Goal: Information Seeking & Learning: Learn about a topic

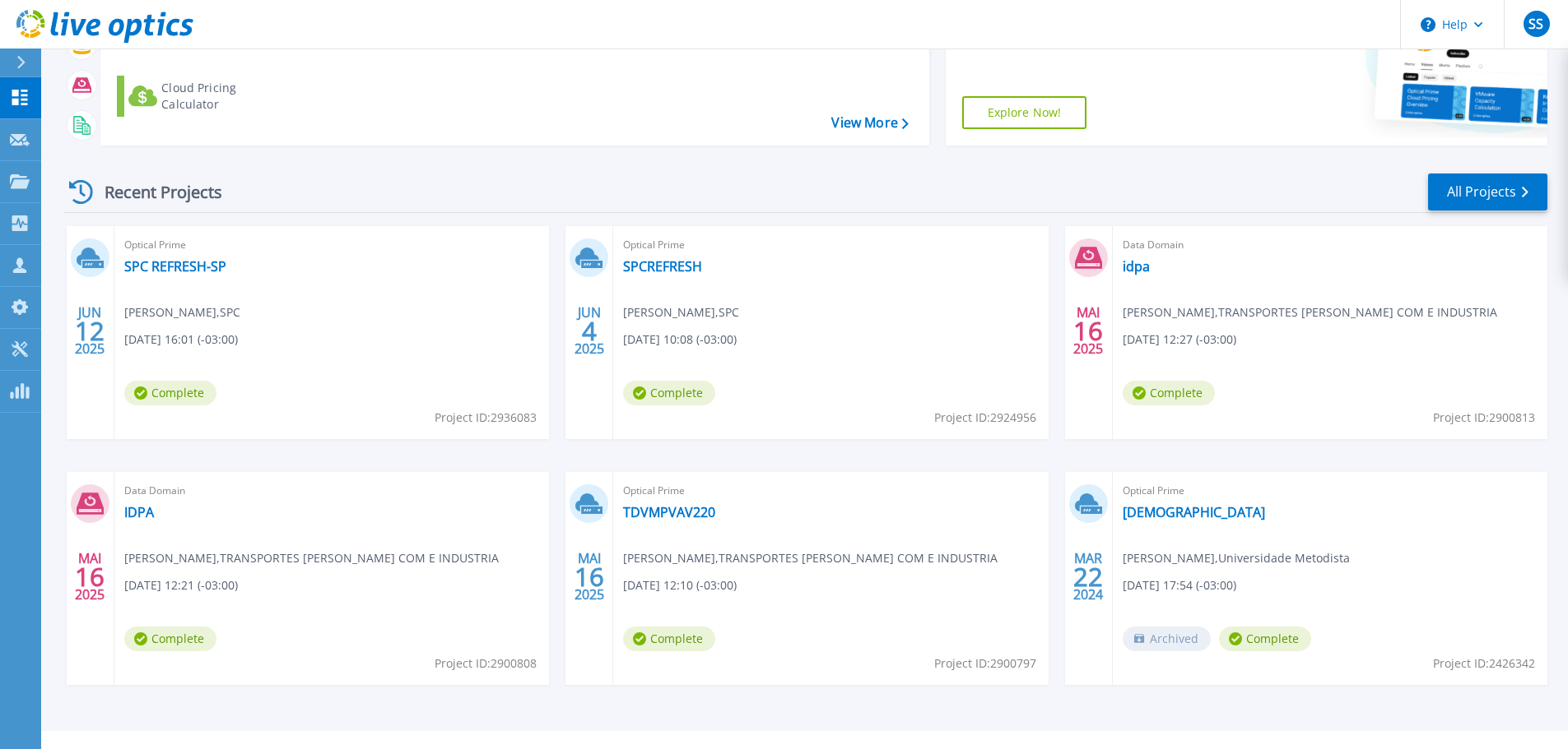
scroll to position [231, 0]
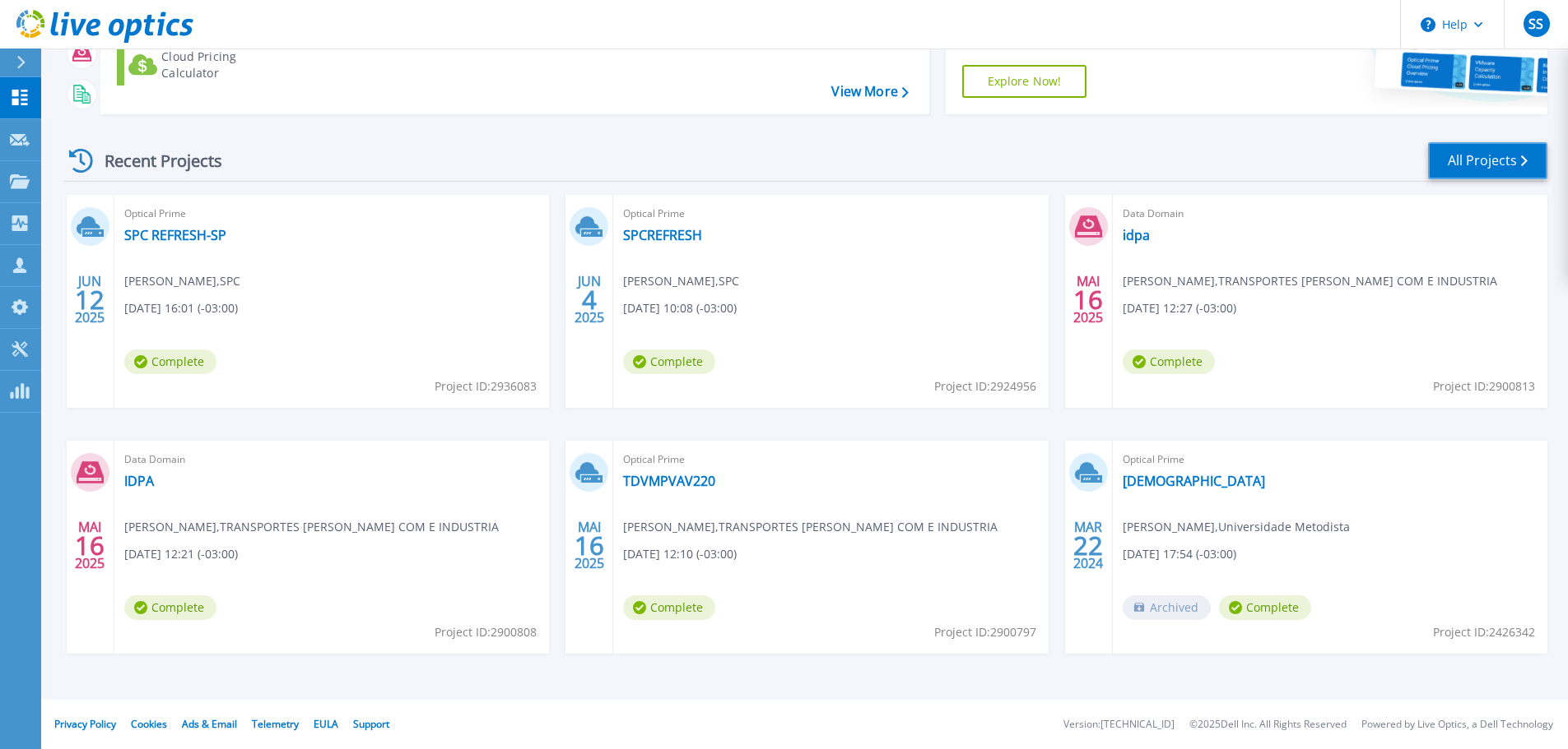
click at [1485, 164] on link "All Projects" at bounding box center [1487, 161] width 119 height 37
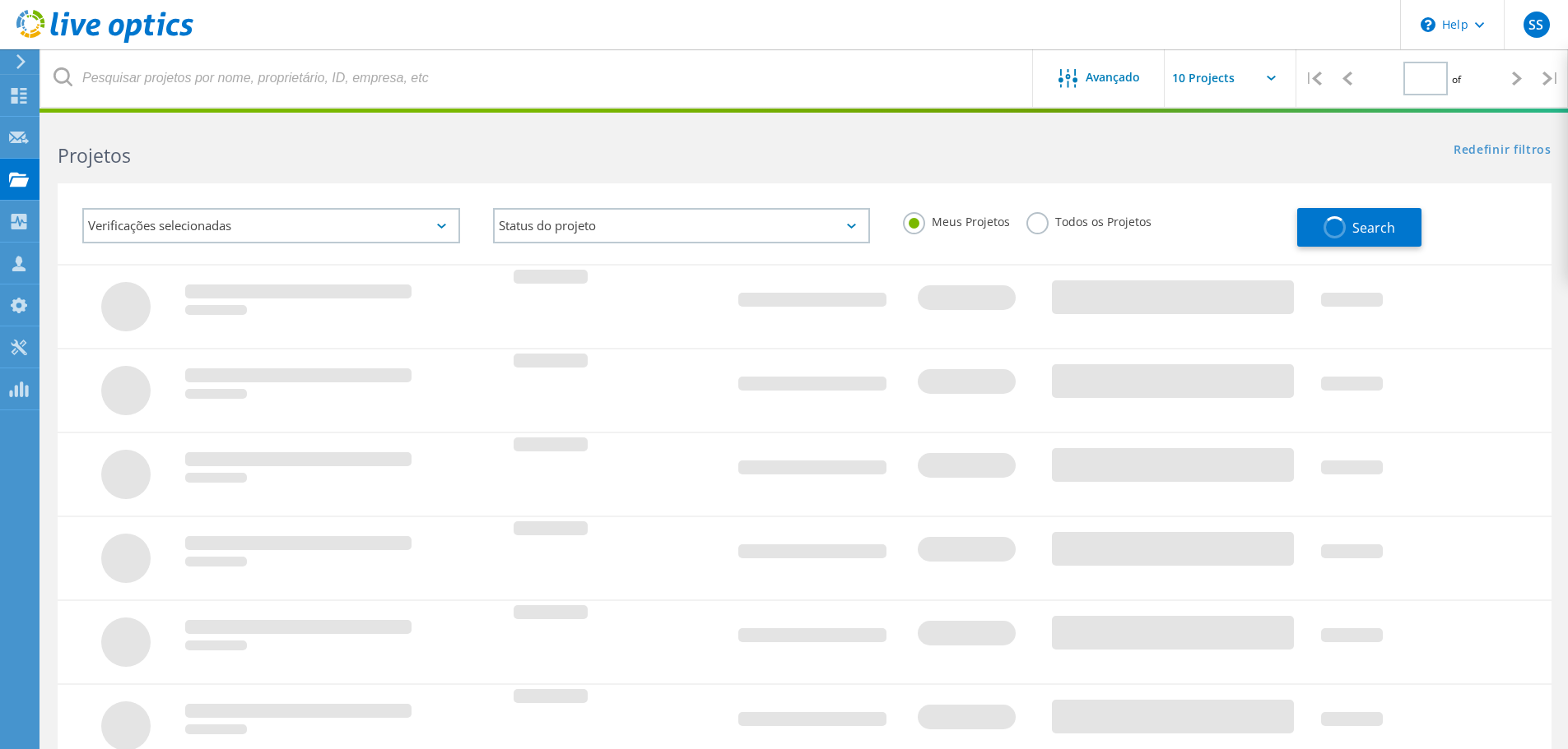
type input "1"
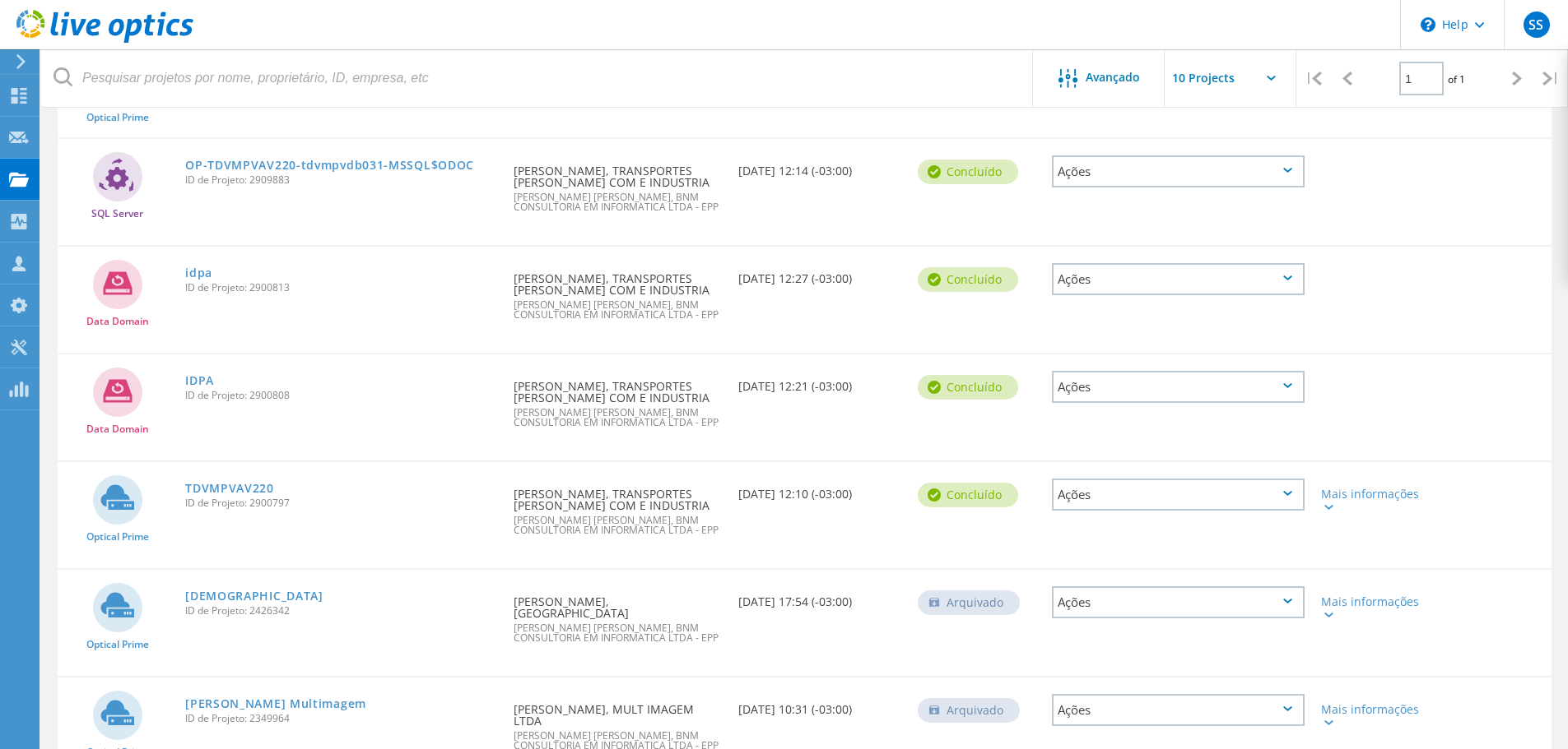
scroll to position [446, 0]
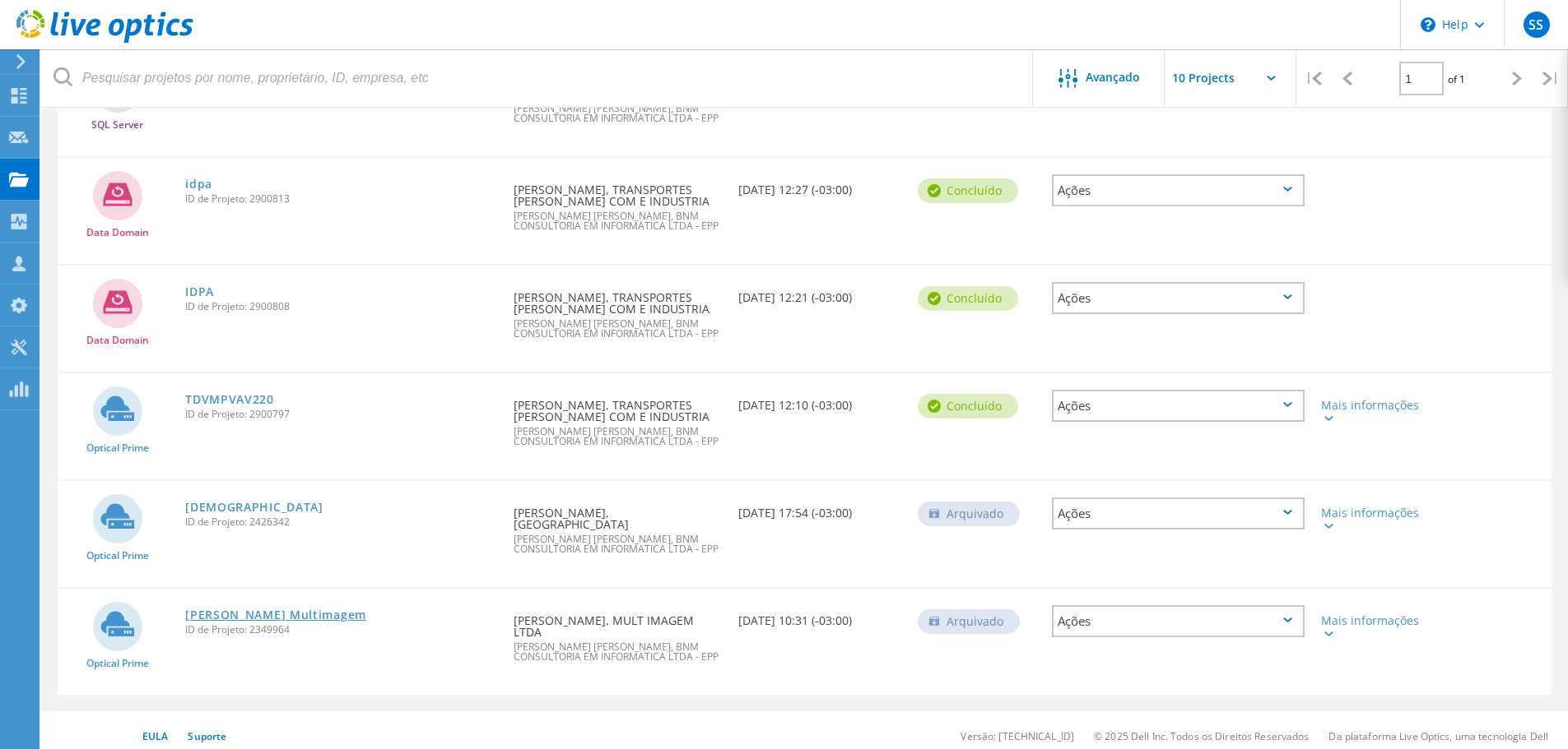
click at [243, 612] on link "Coleta Multimagem" at bounding box center [275, 616] width 181 height 12
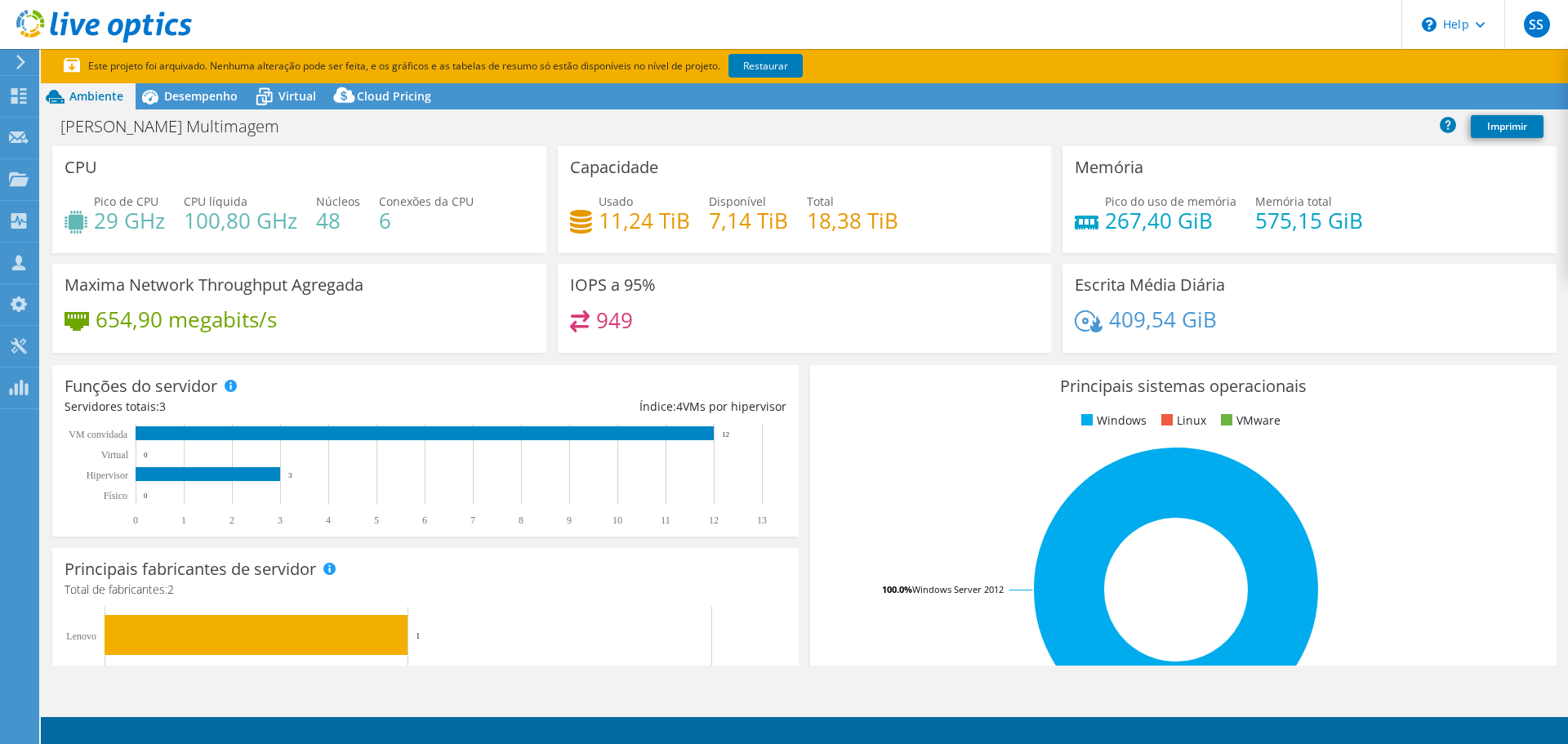
select select "SouthAmerica"
select select "USD"
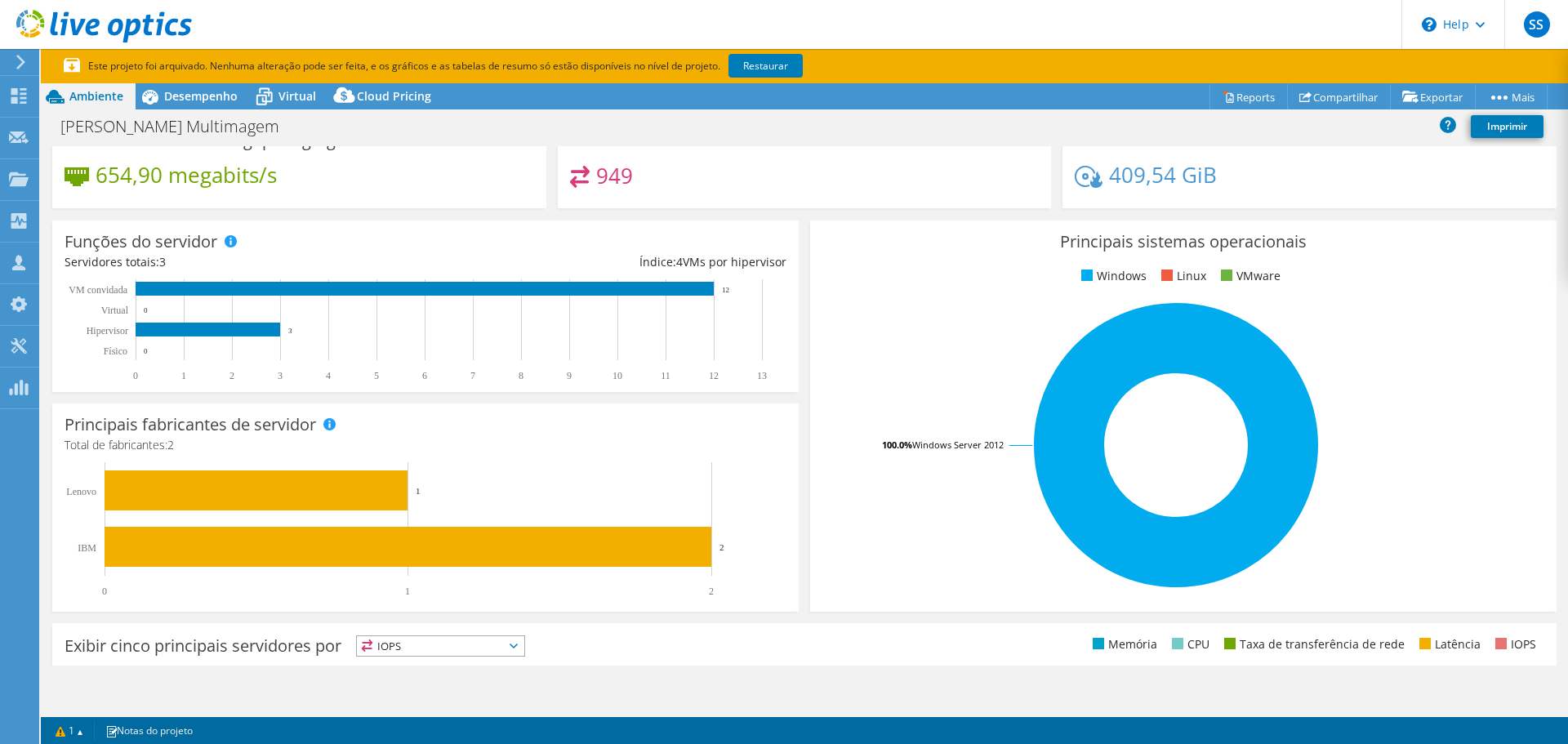
scroll to position [114, 0]
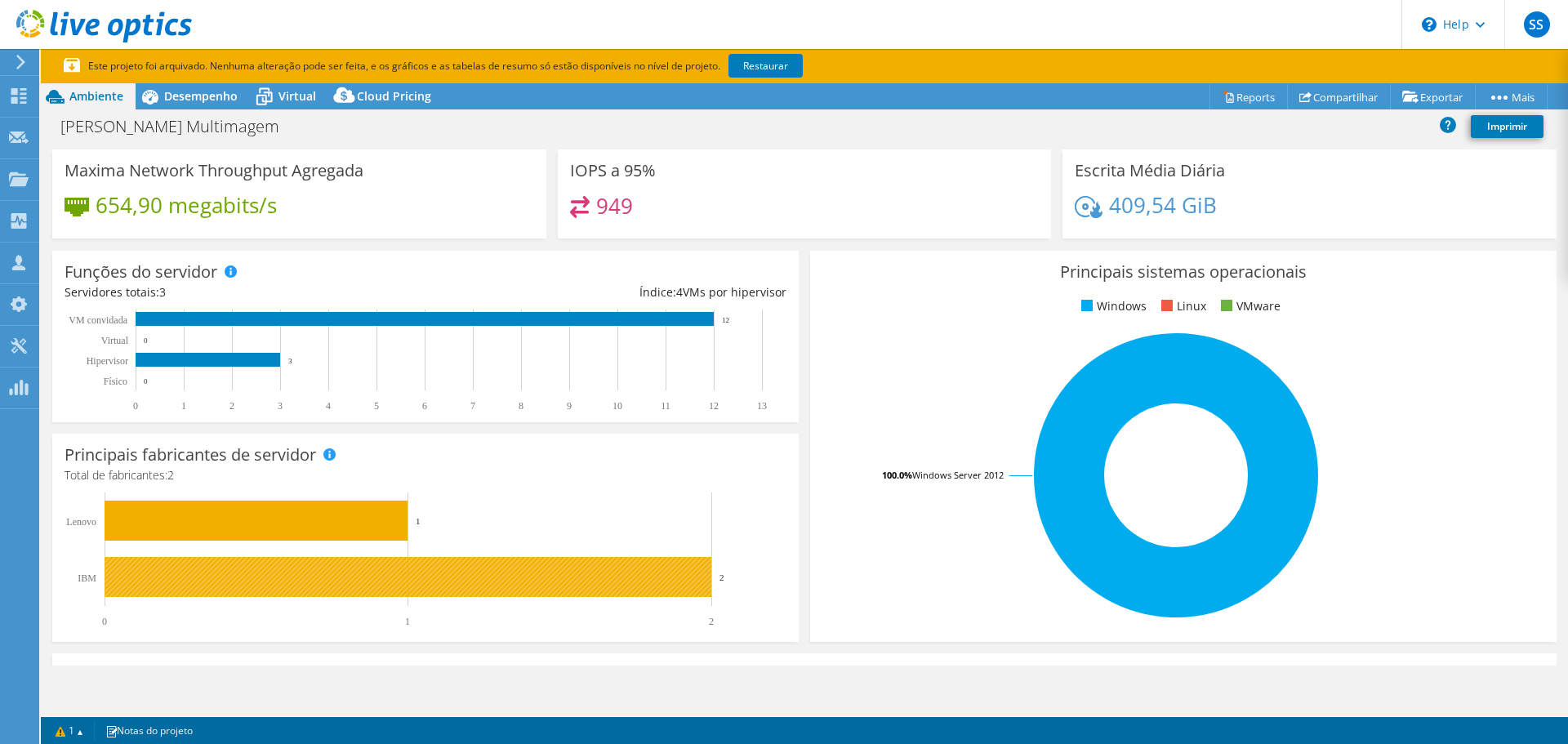
click at [416, 575] on rect at bounding box center [408, 577] width 607 height 40
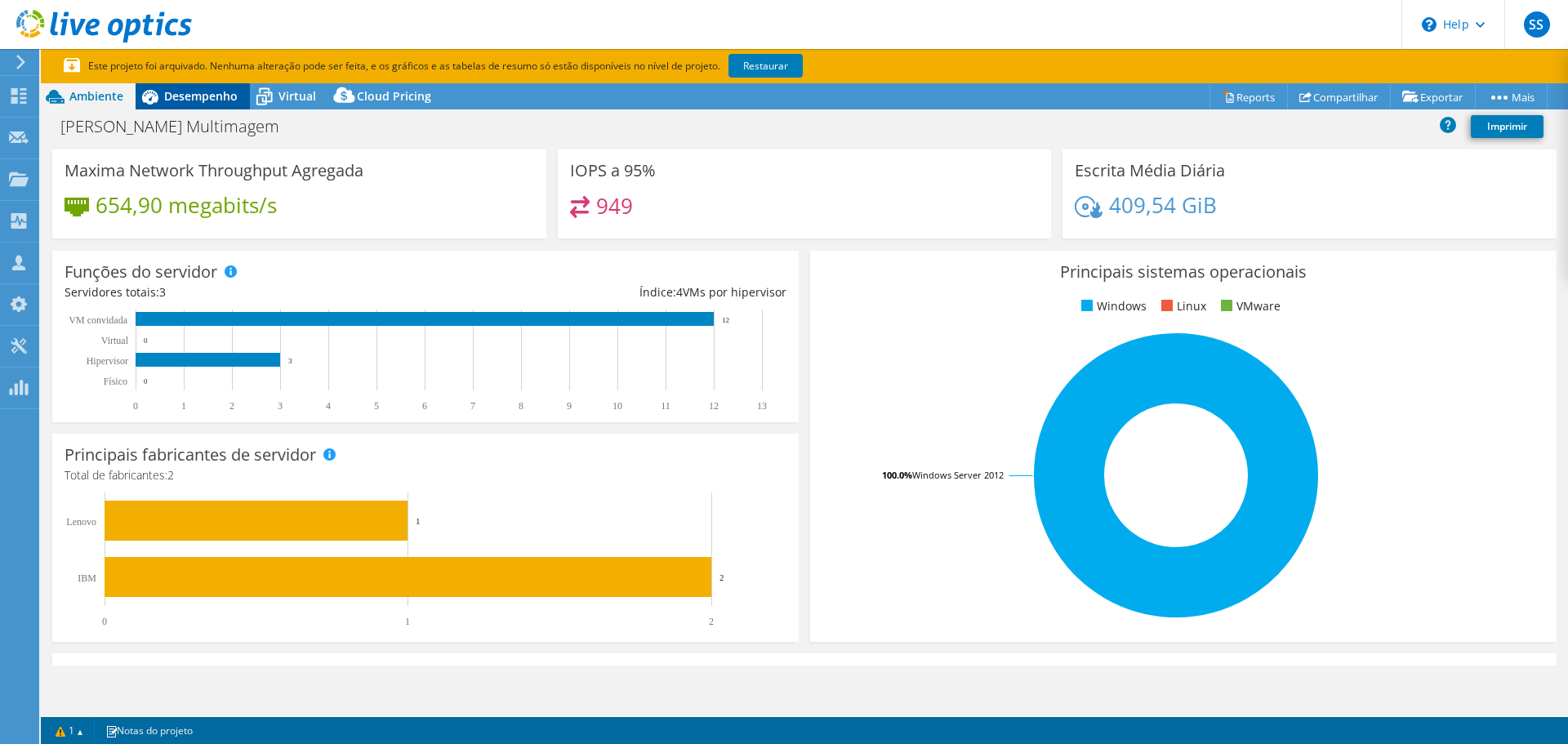
click at [179, 94] on span "Desempenho" at bounding box center [200, 96] width 74 height 16
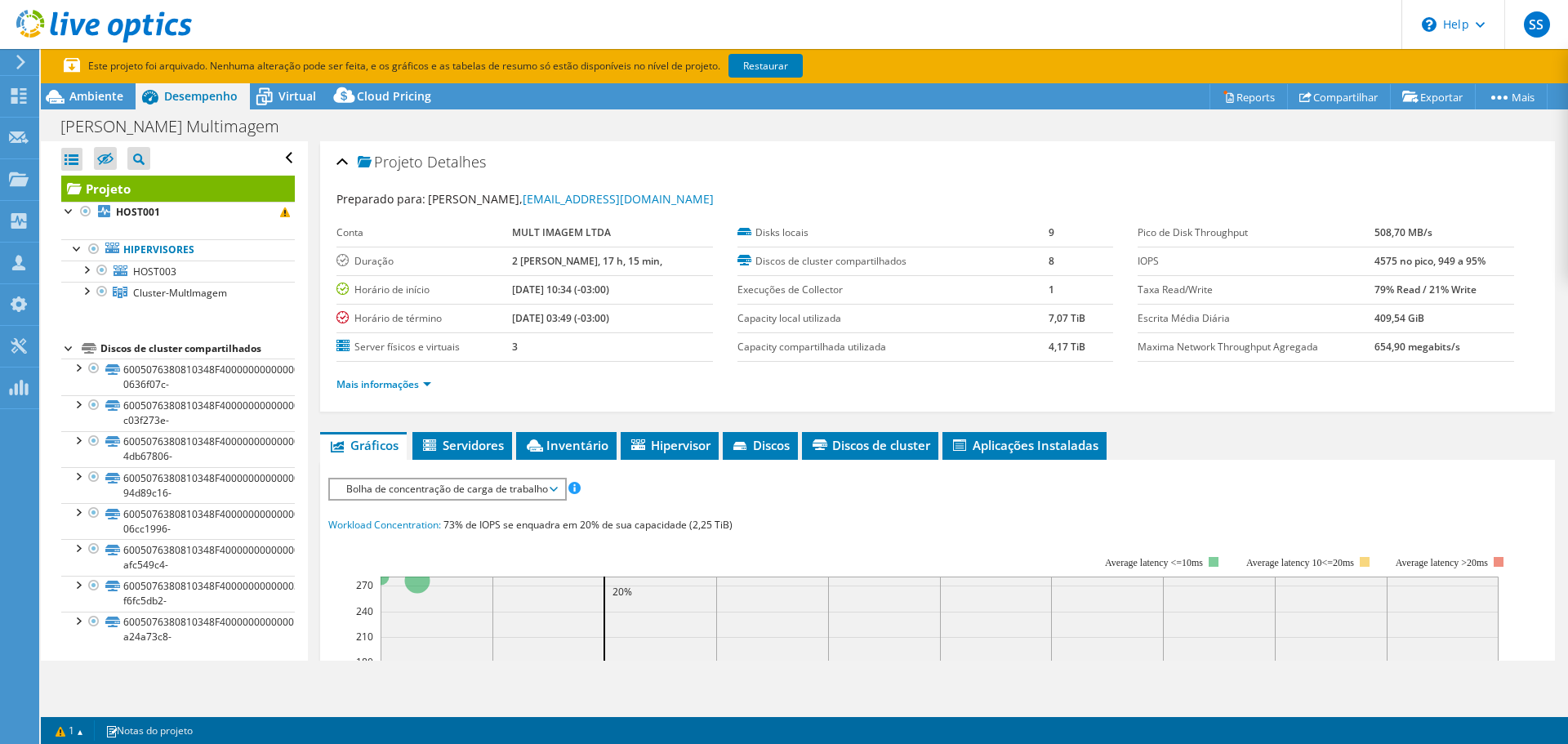
scroll to position [0, 0]
click at [142, 210] on b "HOST001" at bounding box center [138, 212] width 44 height 14
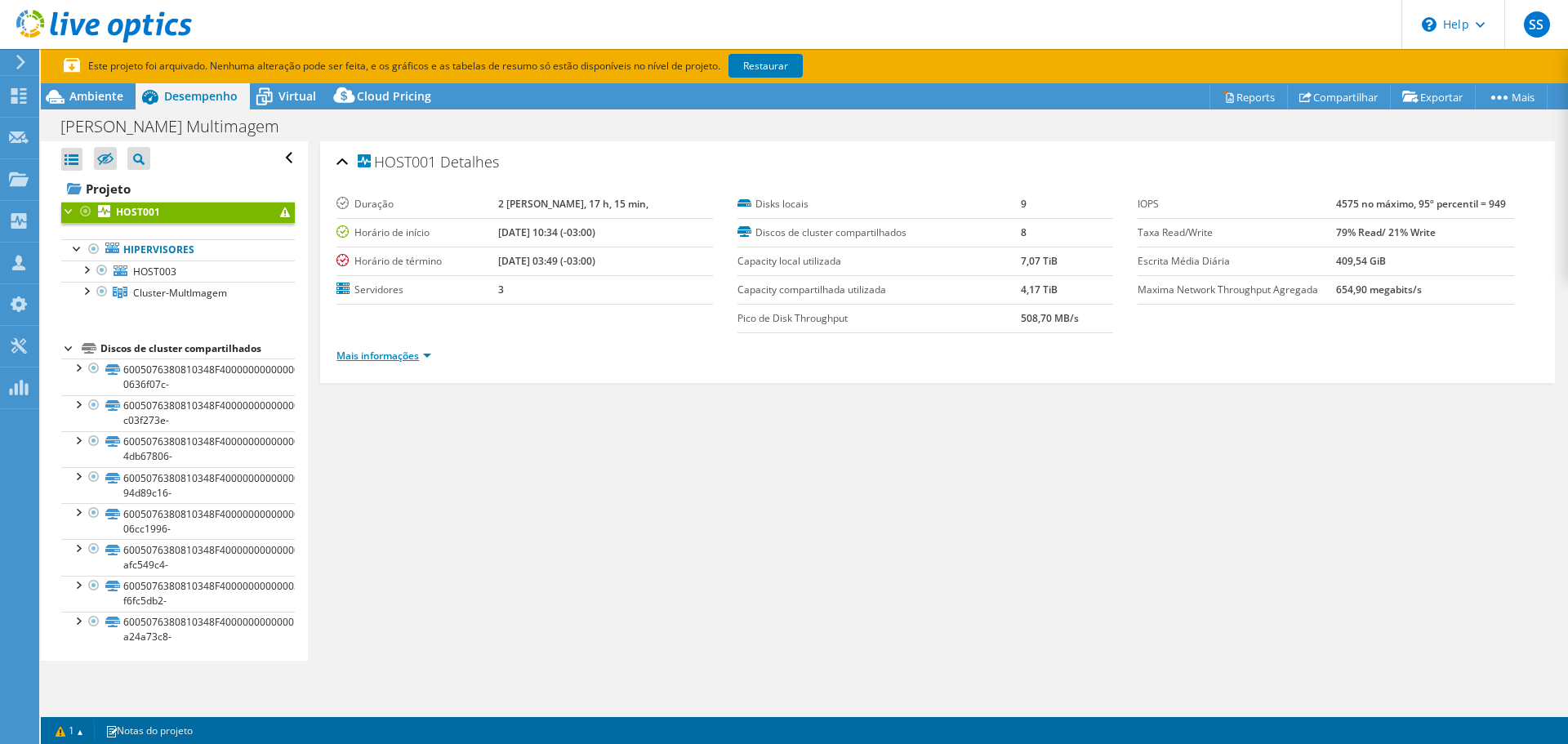
click at [409, 359] on link "Mais informações" at bounding box center [384, 355] width 94 height 14
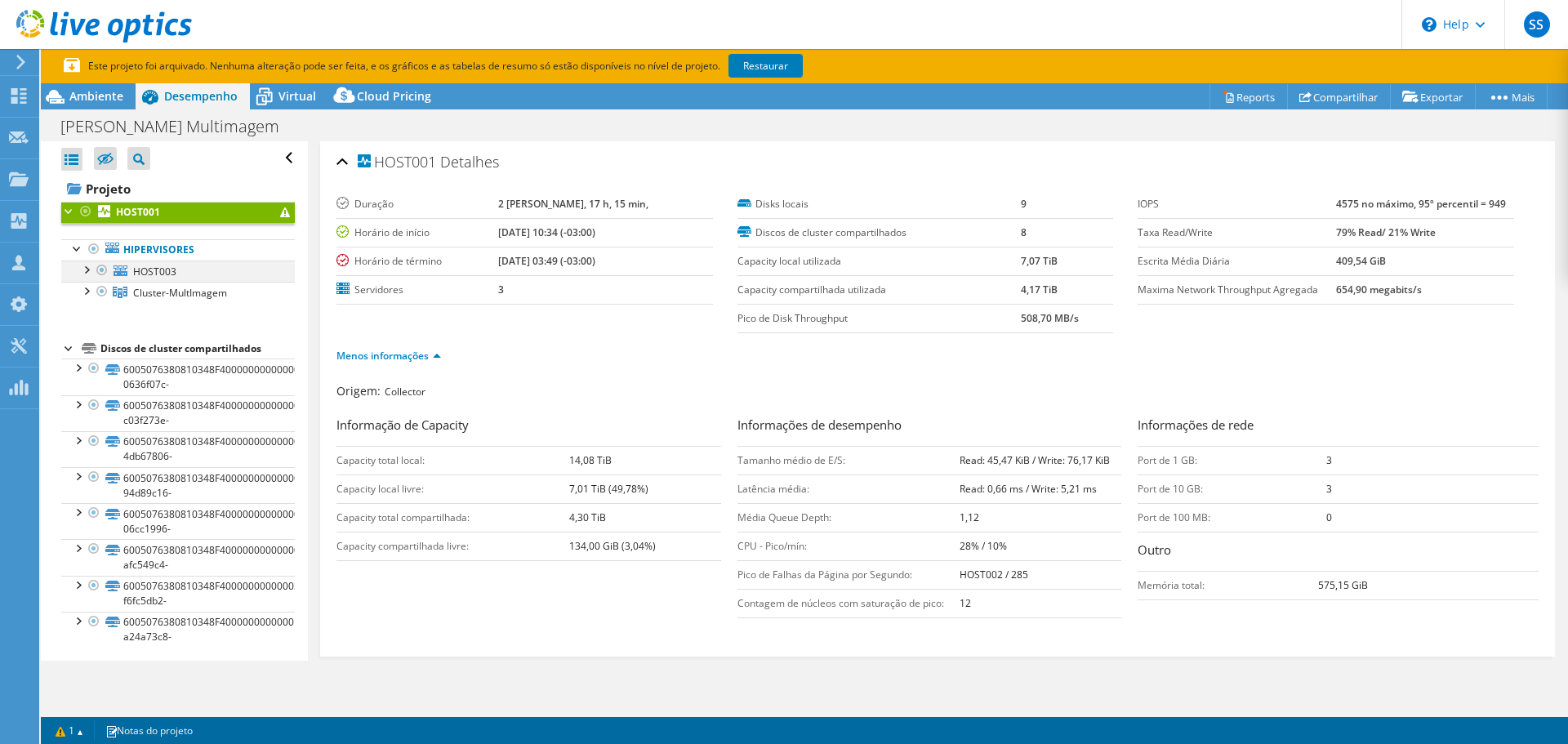
click at [88, 272] on div at bounding box center [86, 269] width 17 height 17
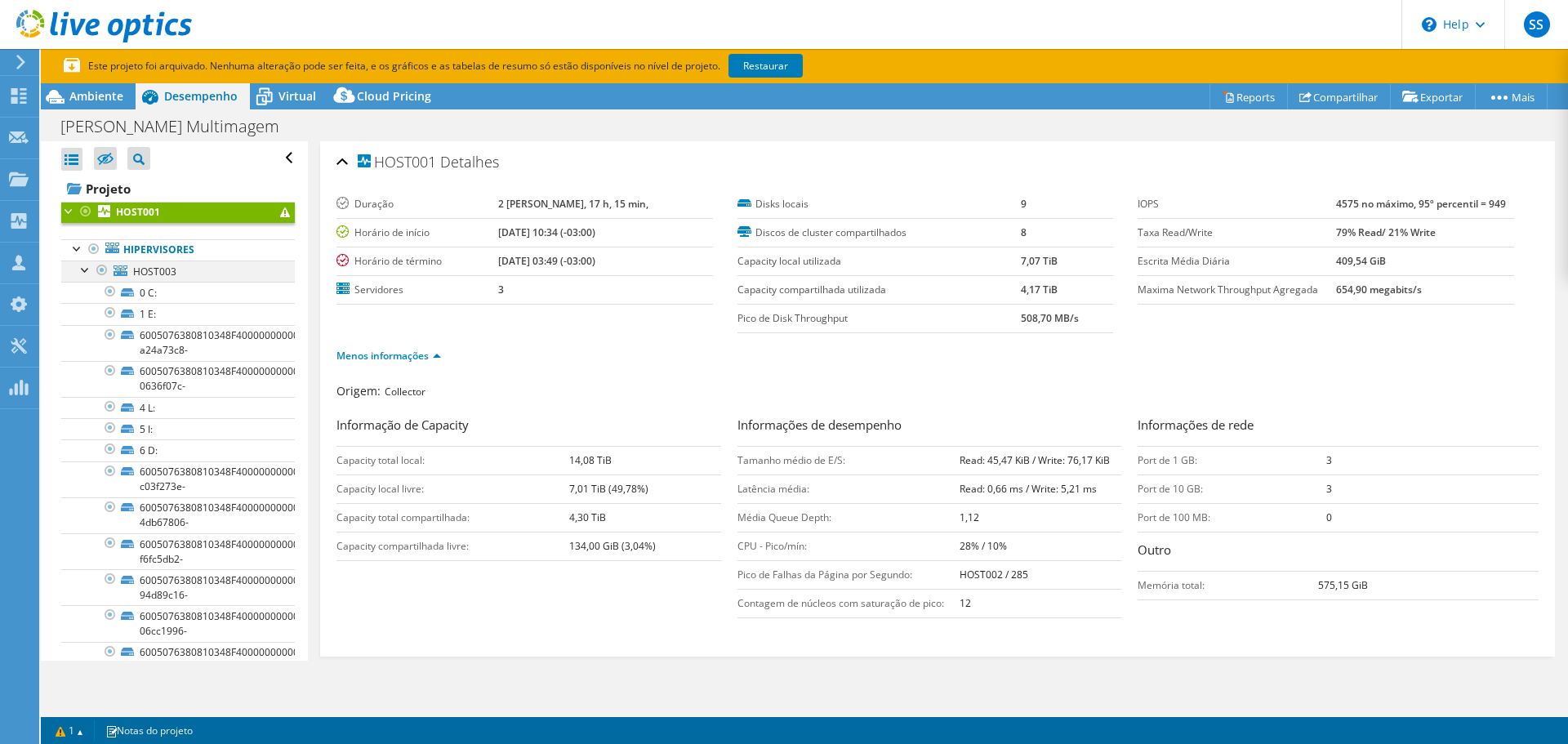
click at [88, 272] on div at bounding box center [86, 269] width 17 height 17
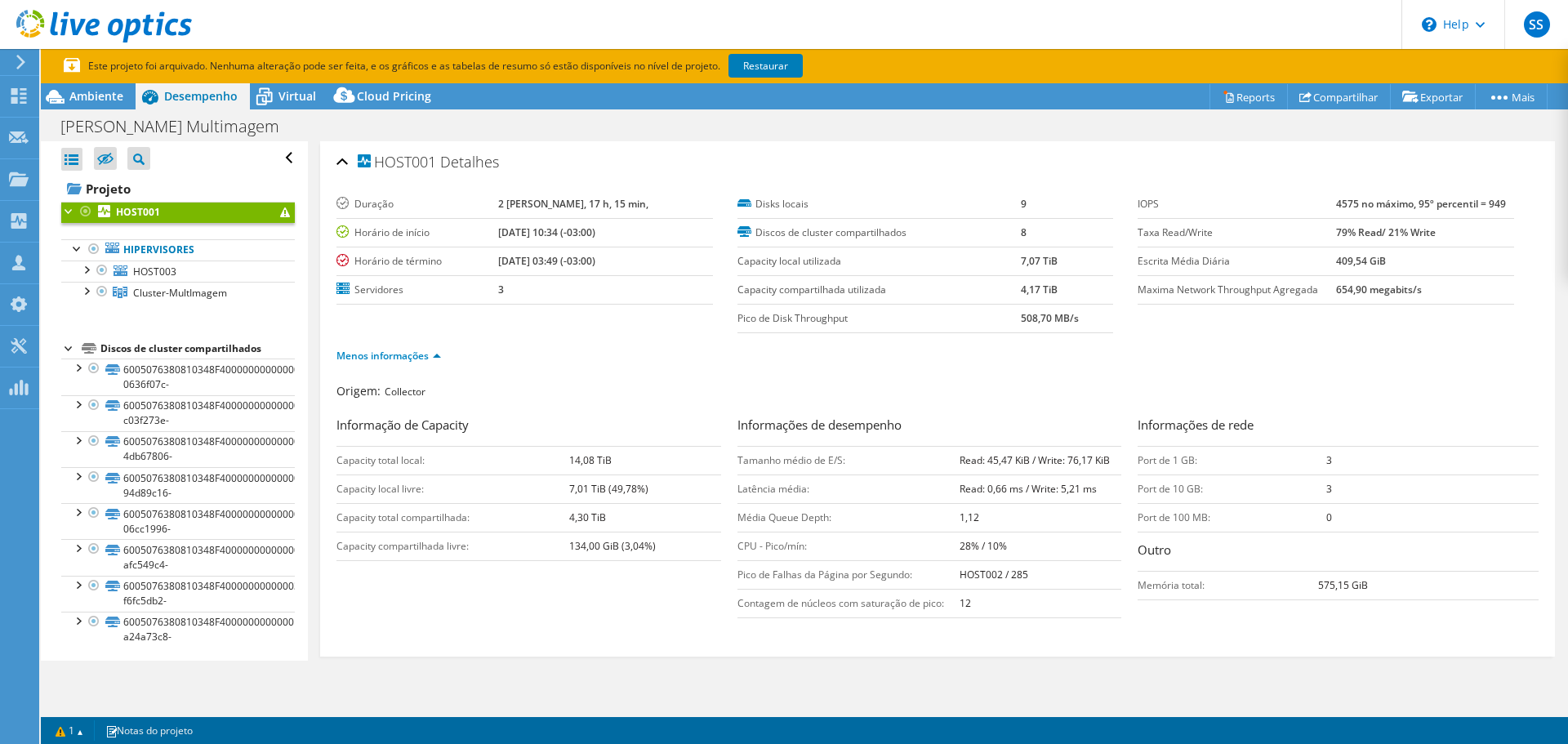
click at [161, 305] on ul "Hipervisores HOST003 0 C: 1 E:" at bounding box center [178, 271] width 234 height 97
click at [157, 292] on span "Cluster-MultImagem" at bounding box center [180, 292] width 94 height 14
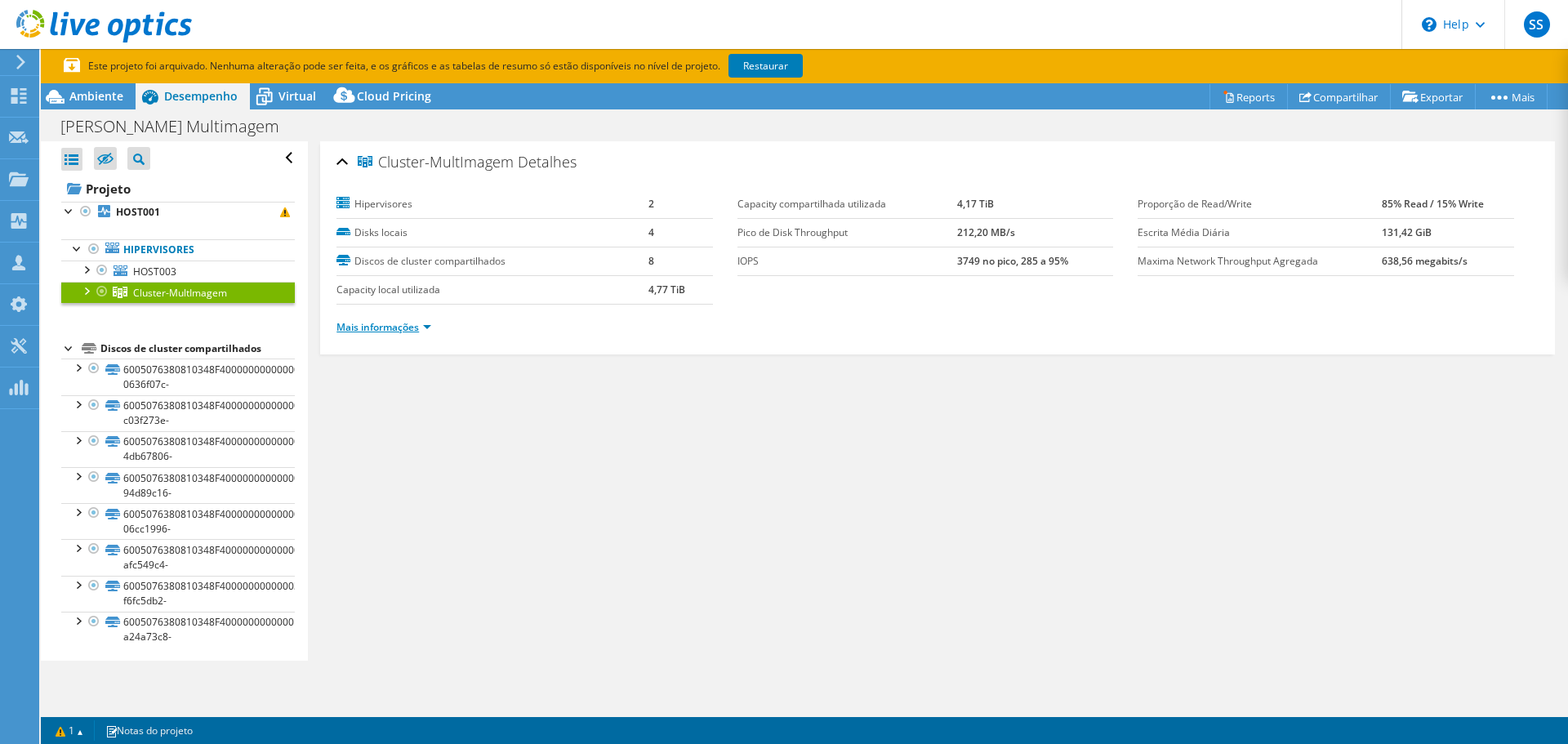
click at [426, 326] on link "Mais informações" at bounding box center [384, 327] width 94 height 14
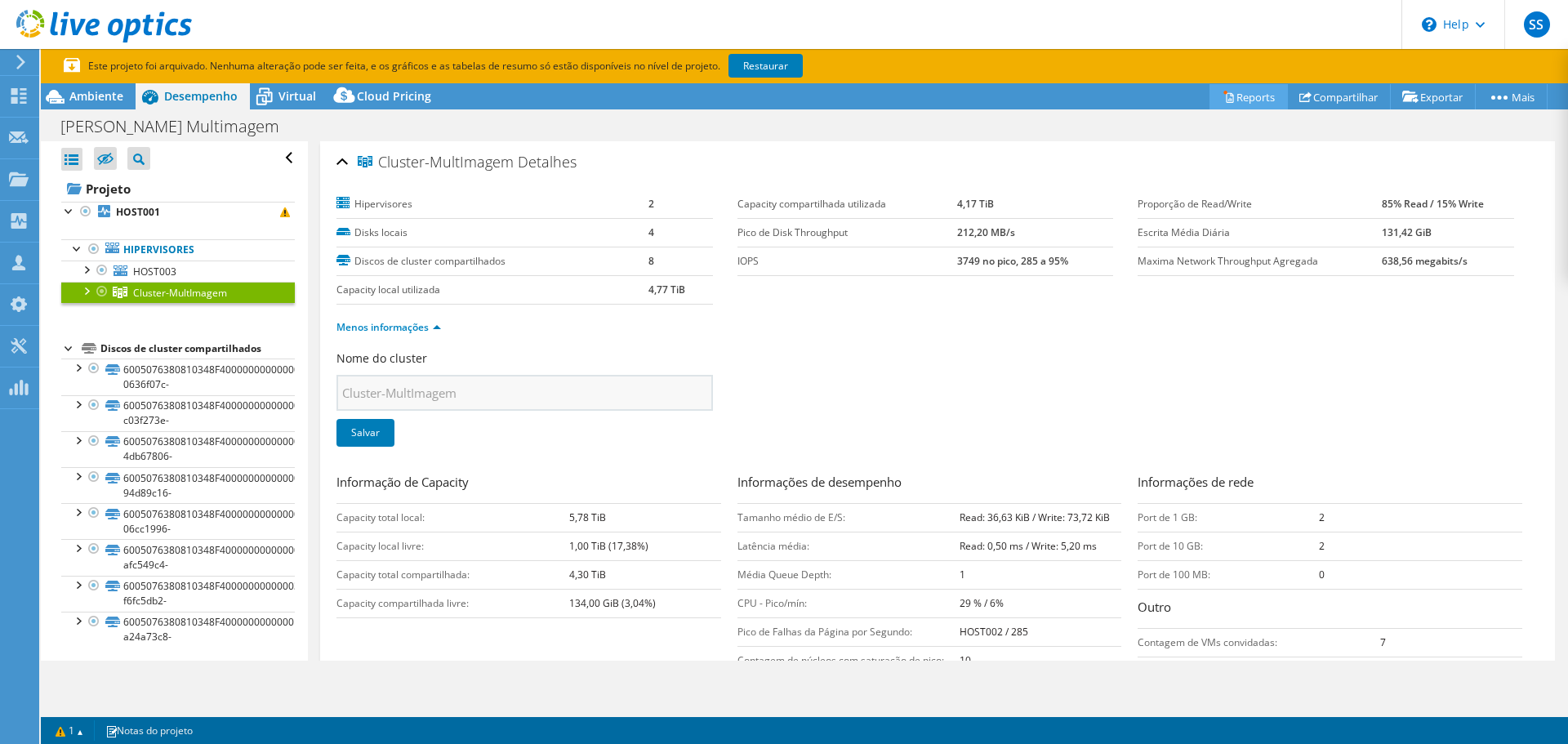
click at [1235, 99] on link "Reports" at bounding box center [1249, 97] width 79 height 26
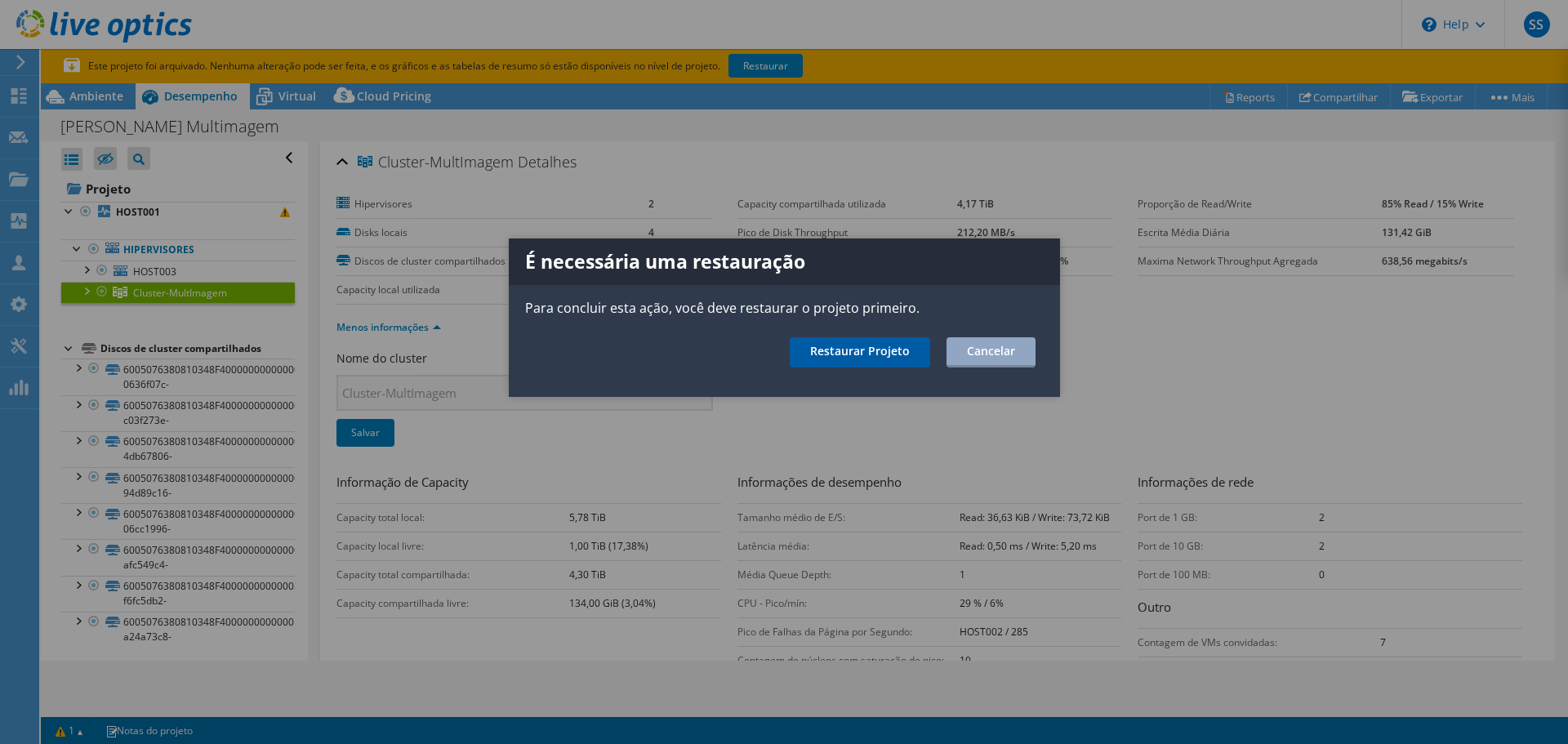
click at [861, 366] on link "Restaurar Projeto" at bounding box center [861, 352] width 141 height 30
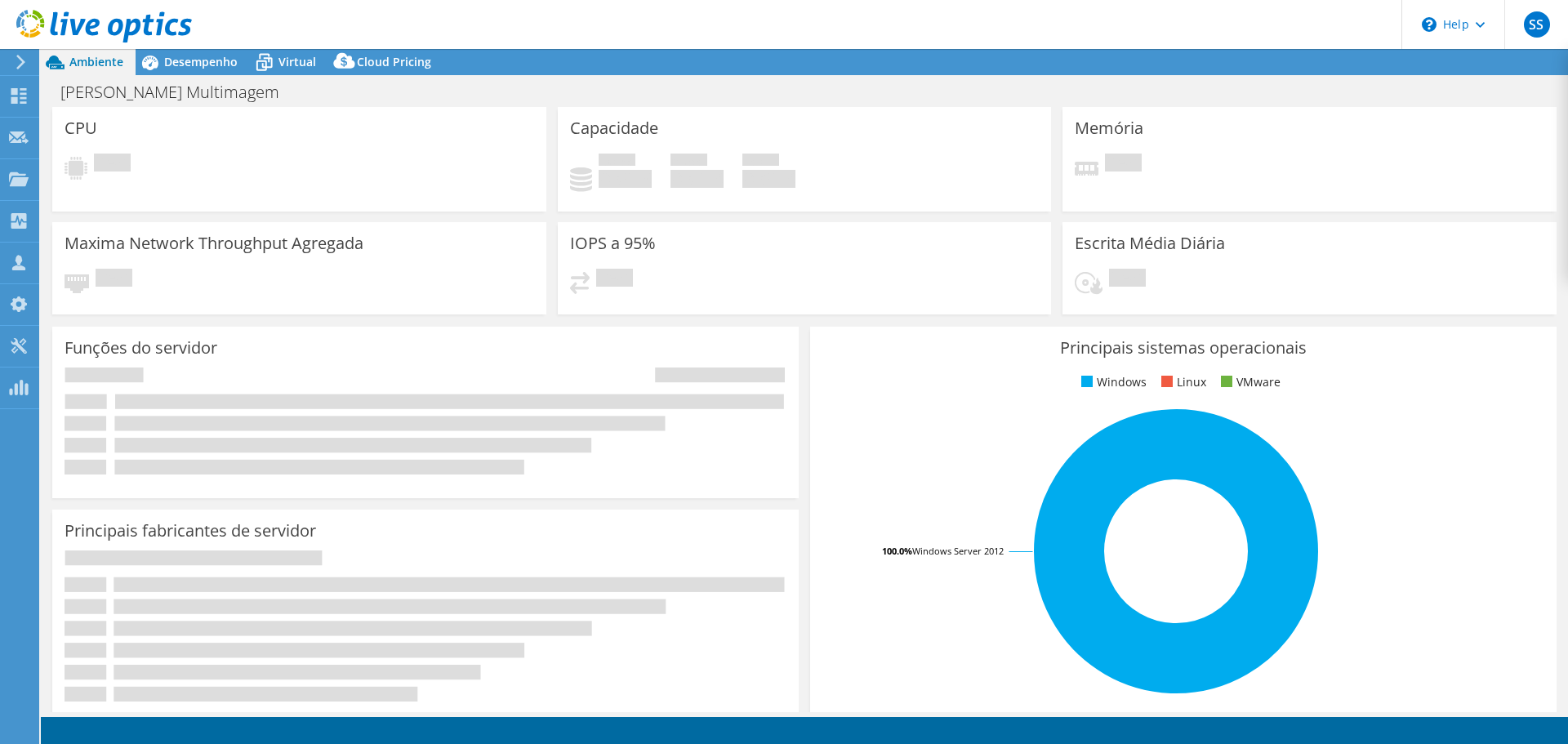
select select "SouthAmerica"
select select "USD"
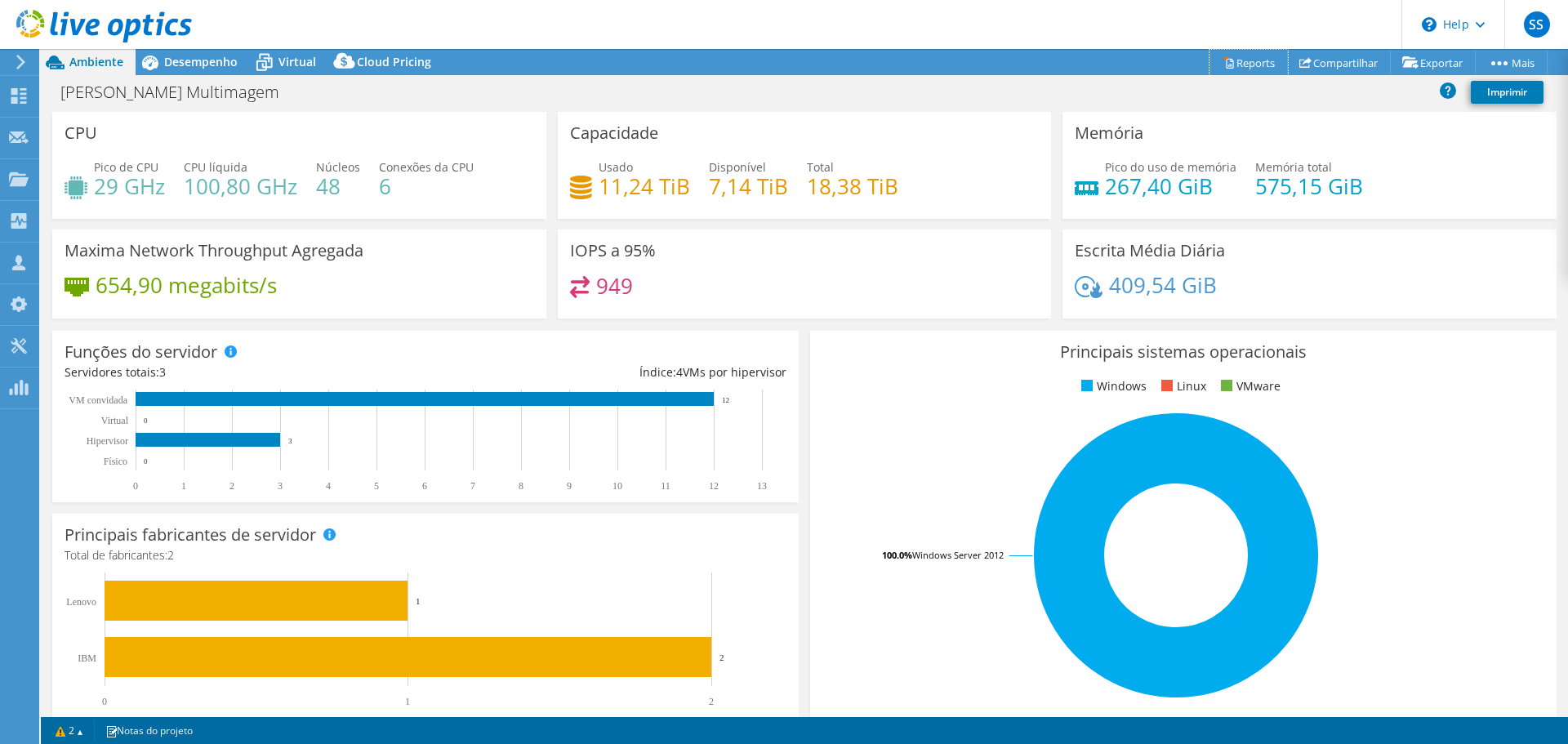
click at [1223, 62] on icon at bounding box center [1228, 62] width 12 height 12
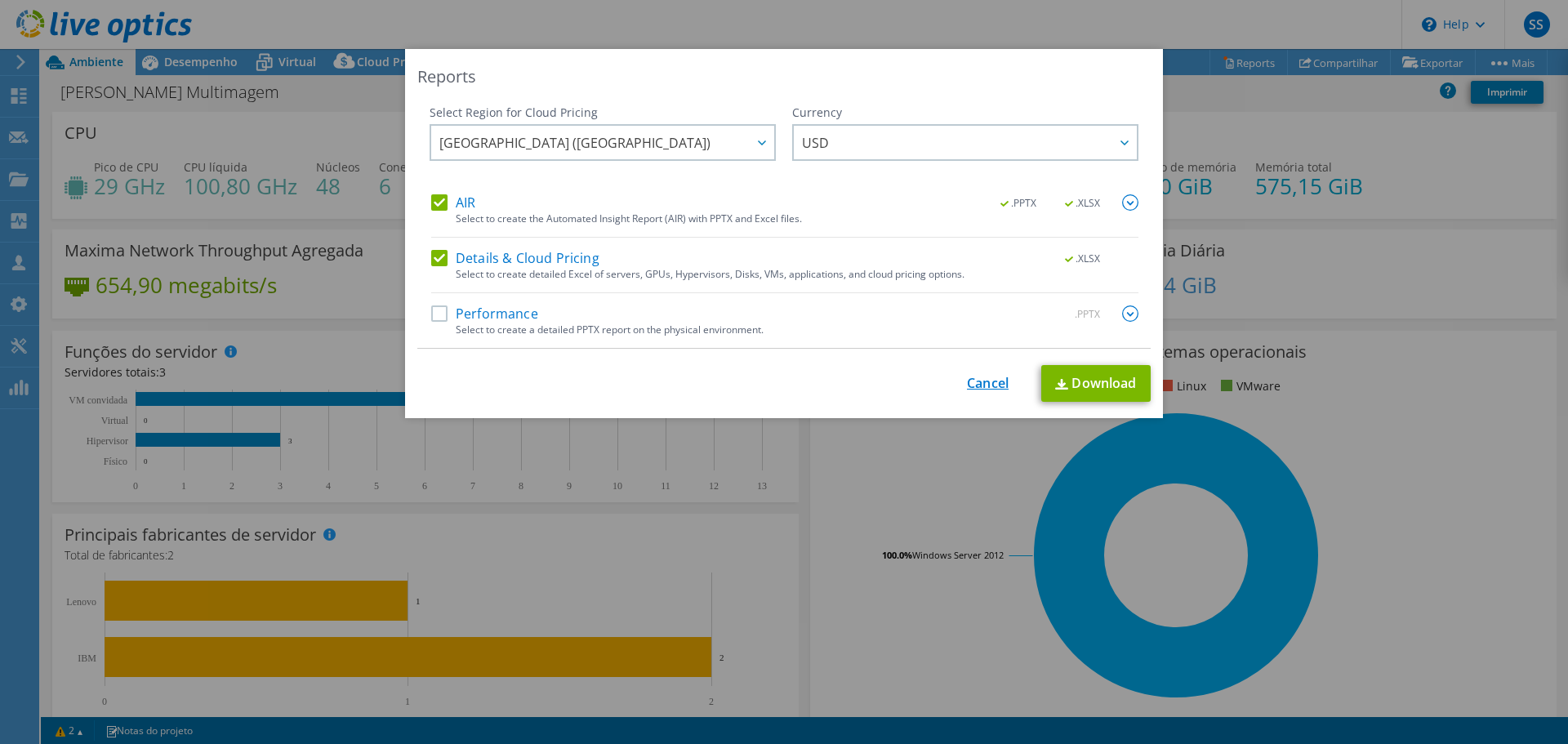
click at [998, 376] on link "Cancel" at bounding box center [988, 384] width 41 height 16
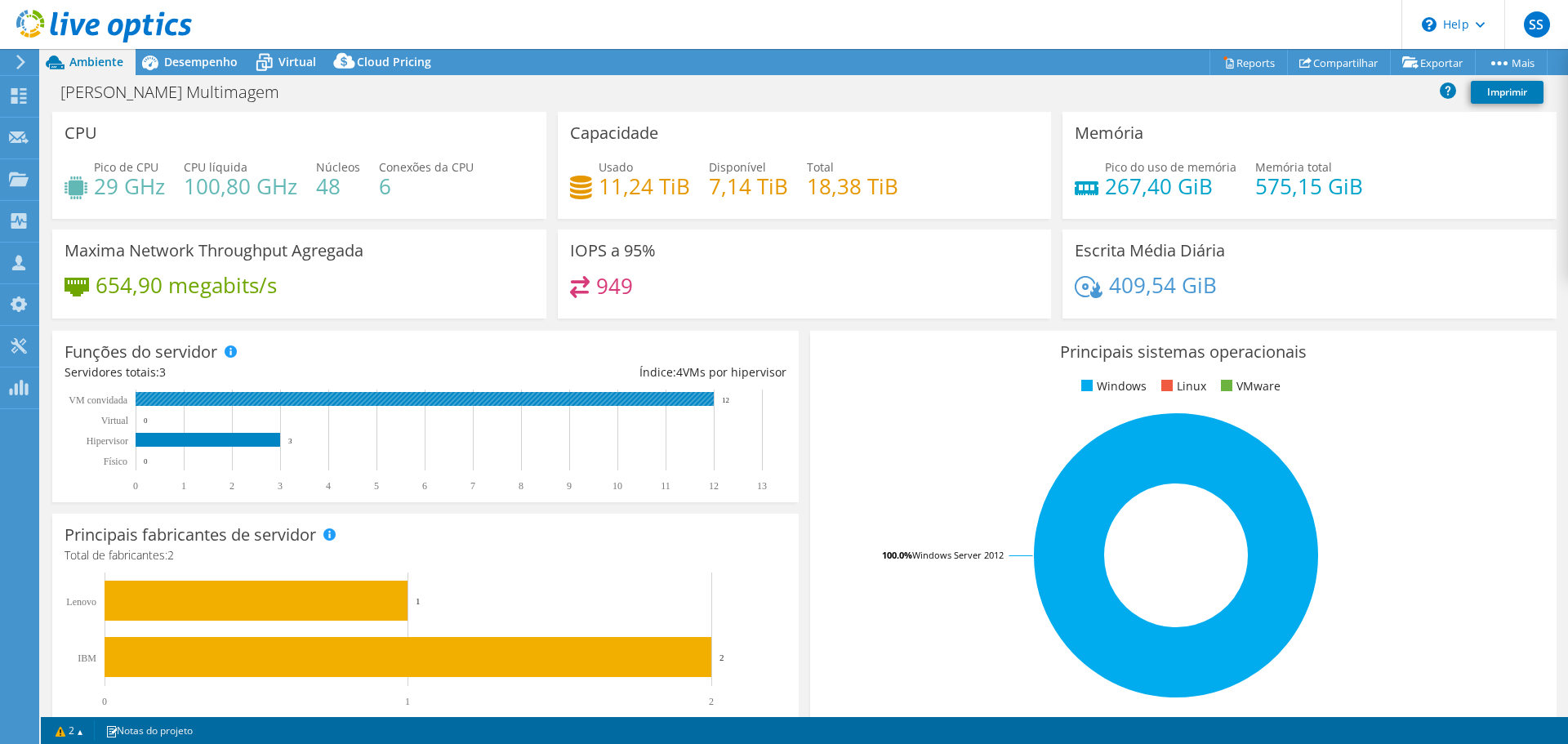
click at [178, 394] on rect at bounding box center [425, 399] width 578 height 14
click at [176, 456] on rect at bounding box center [418, 440] width 707 height 102
click at [175, 68] on span "Desempenho" at bounding box center [200, 61] width 74 height 16
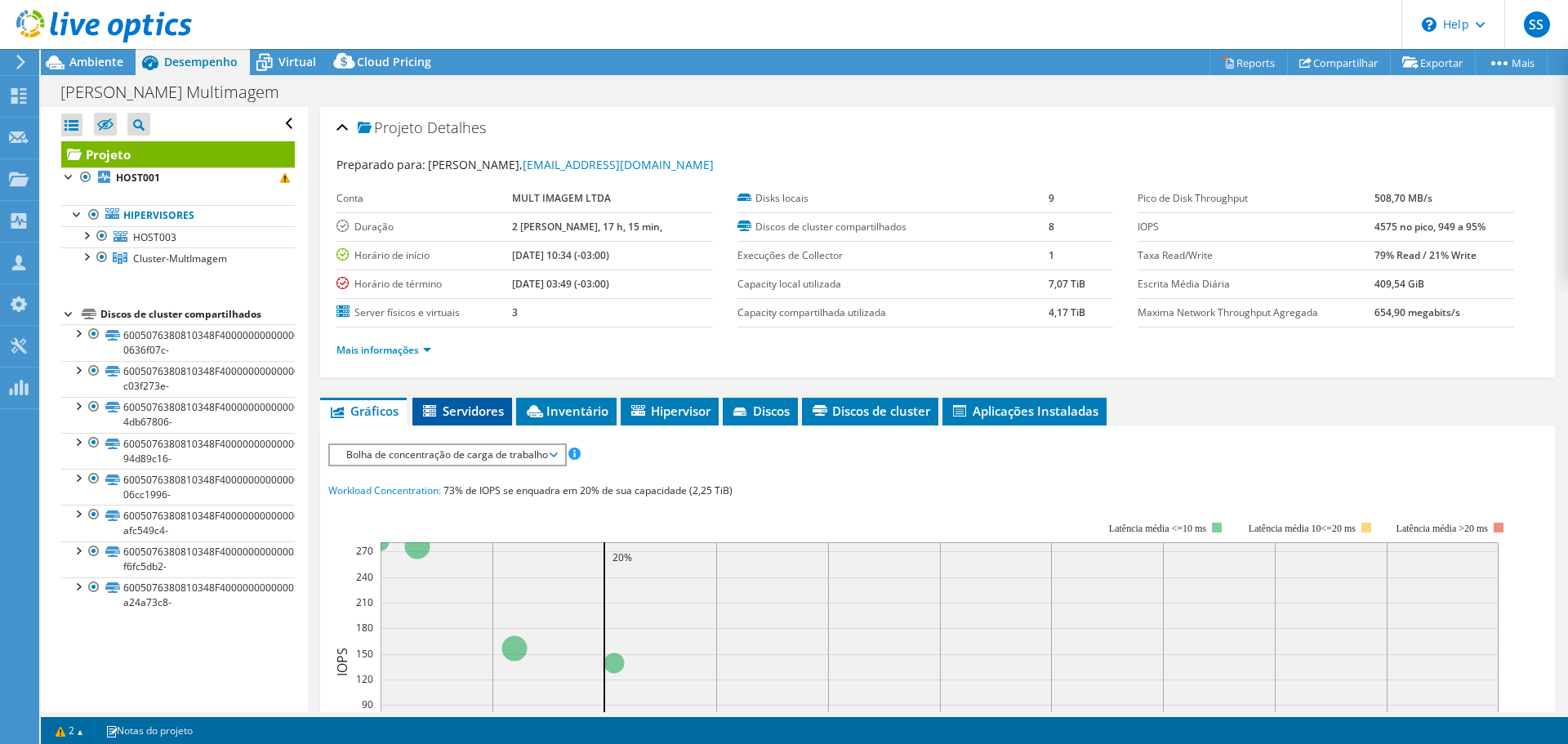
click at [485, 403] on span "Servidores" at bounding box center [462, 411] width 84 height 17
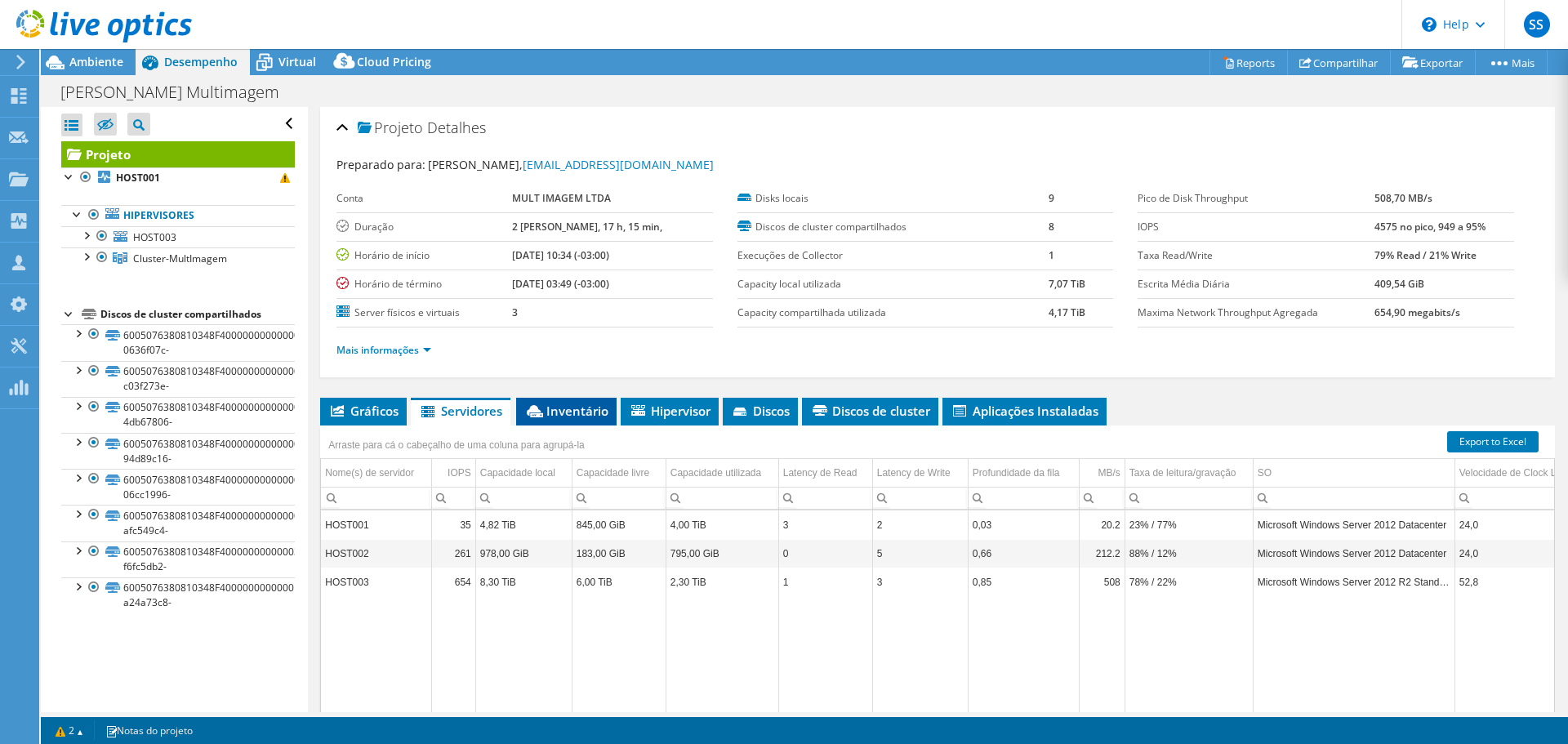
click at [550, 405] on span "Inventário" at bounding box center [567, 411] width 84 height 17
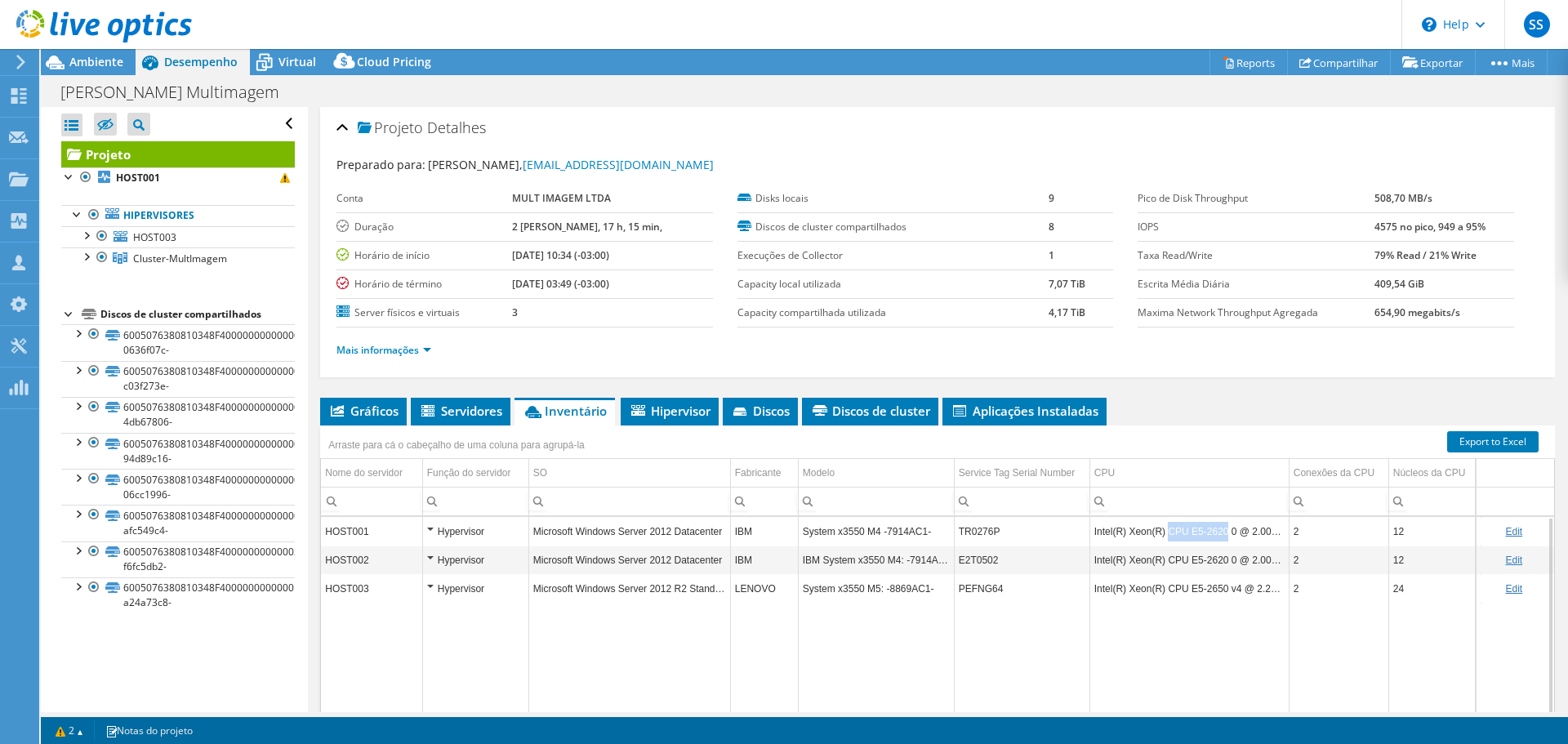
drag, startPoint x: 1167, startPoint y: 531, endPoint x: 1221, endPoint y: 532, distance: 54.0
click at [1221, 532] on td "Intel(R) Xeon(R) CPU E5-2620 0 @ 2.00GHz" at bounding box center [1189, 531] width 200 height 29
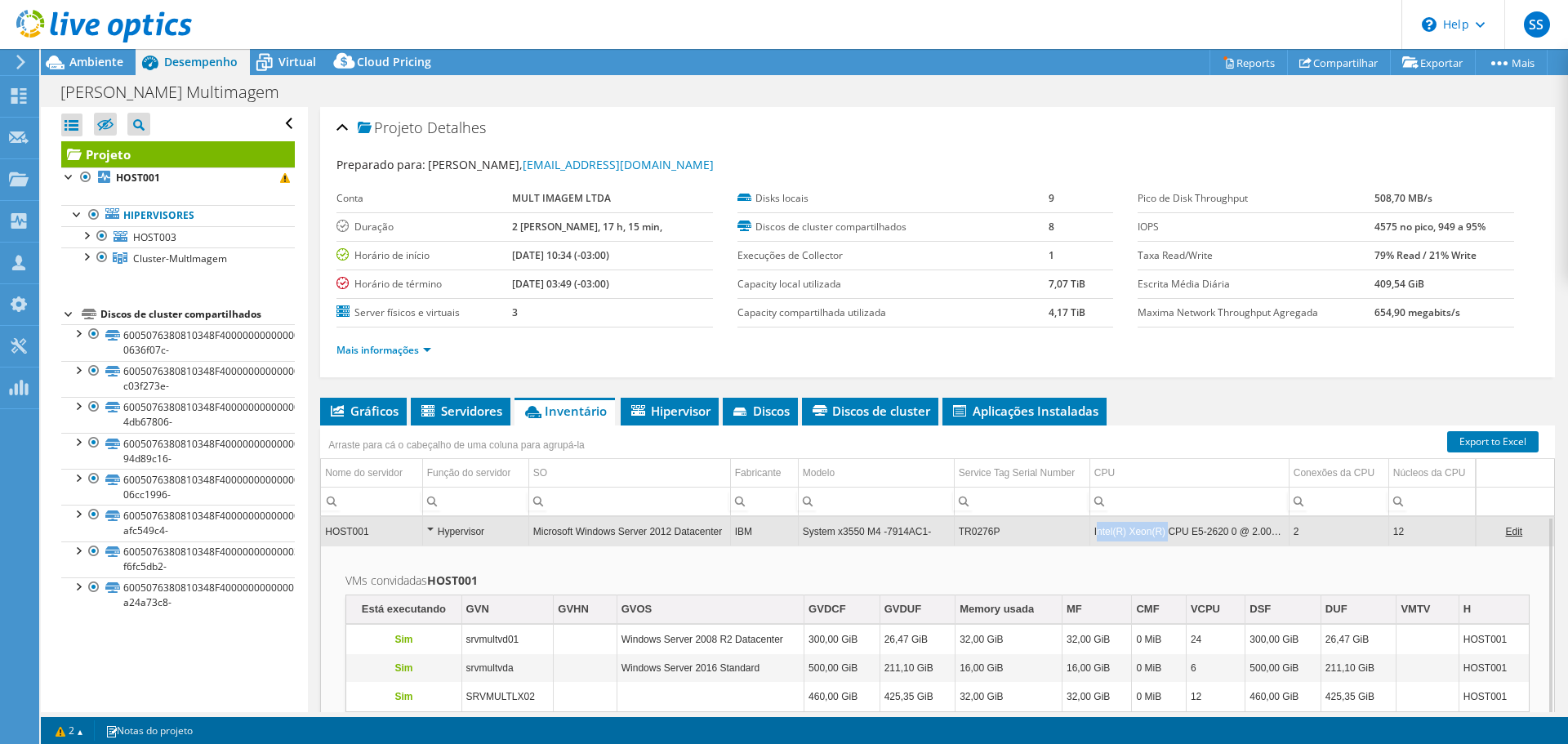
drag, startPoint x: 1096, startPoint y: 532, endPoint x: 1165, endPoint y: 529, distance: 69.1
click at [1165, 529] on td "Intel(R) Xeon(R) CPU E5-2620 0 @ 2.00GHz" at bounding box center [1189, 531] width 200 height 29
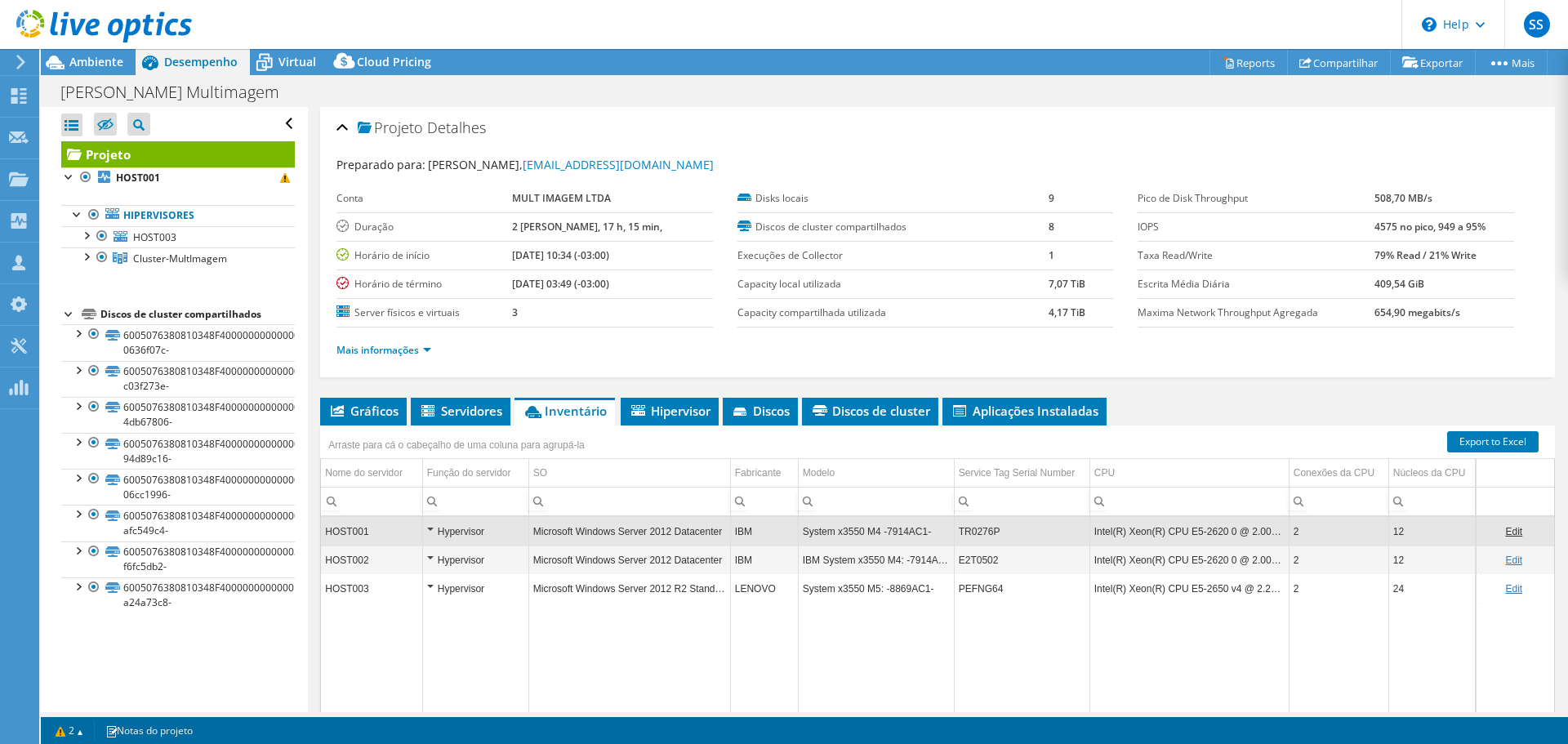
click at [1165, 530] on td "Intel(R) Xeon(R) CPU E5-2620 0 @ 2.00GHz" at bounding box center [1189, 531] width 200 height 29
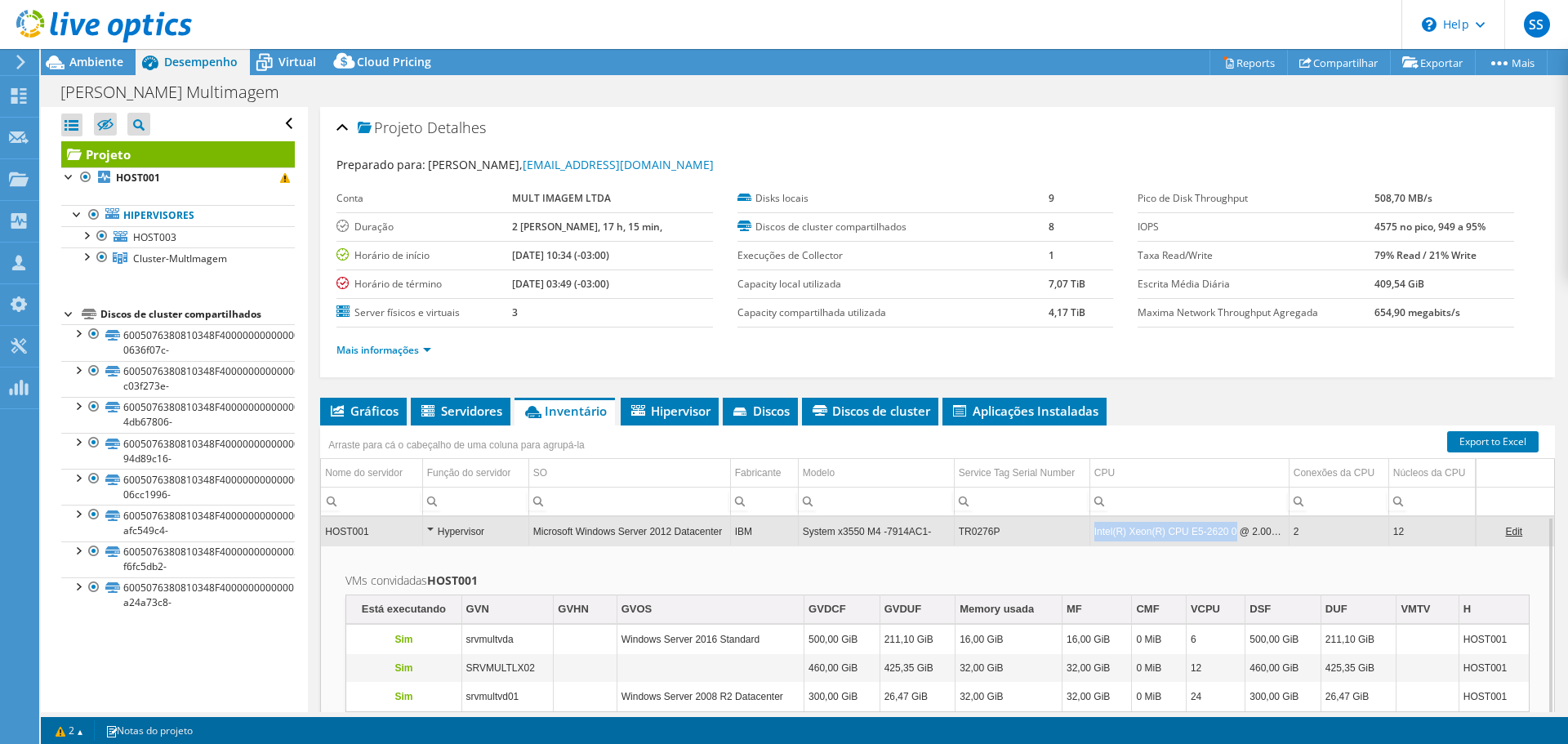
drag, startPoint x: 1095, startPoint y: 533, endPoint x: 1229, endPoint y: 534, distance: 134.0
click at [1229, 534] on td "Intel(R) Xeon(R) CPU E5-2620 0 @ 2.00GHz" at bounding box center [1189, 531] width 200 height 29
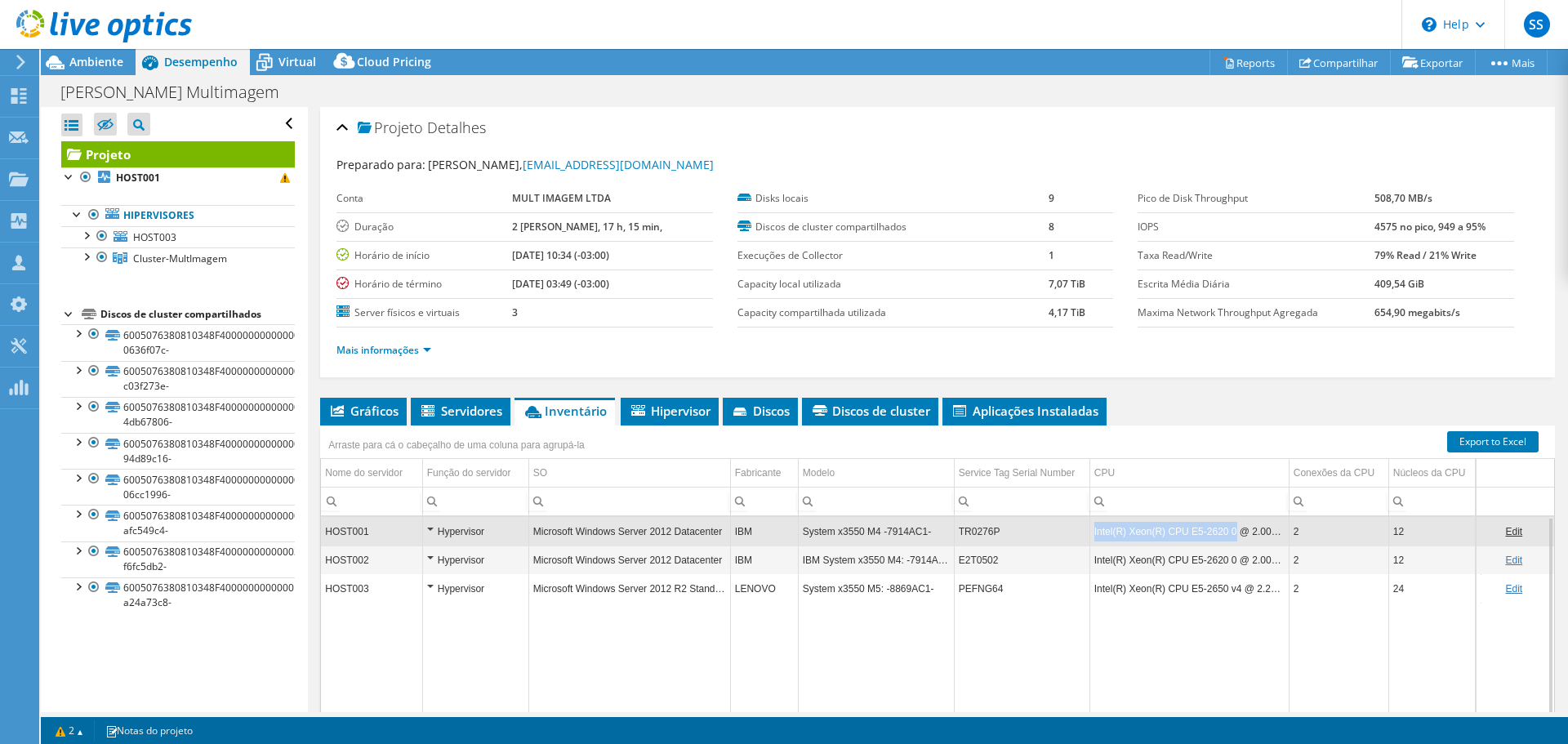
copy td "Intel(R) Xeon(R) CPU E5-2620 0"
drag, startPoint x: 1093, startPoint y: 531, endPoint x: 1228, endPoint y: 539, distance: 135.2
click at [1228, 539] on td "Intel(R) Xeon(R) CPU E5-2620 0 @ 2.00GHz" at bounding box center [1189, 531] width 200 height 29
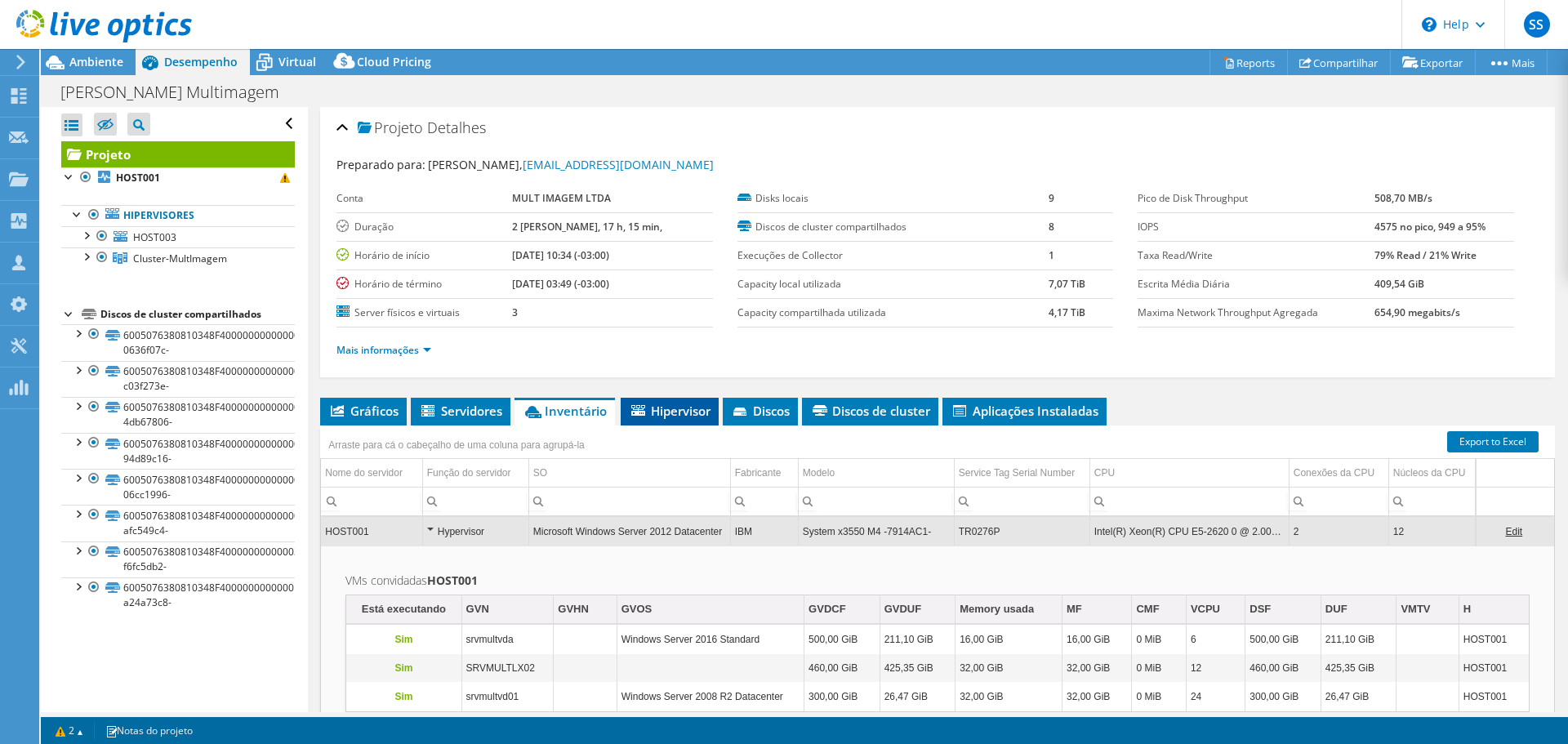
click at [672, 413] on span "Hipervisor" at bounding box center [669, 411] width 82 height 17
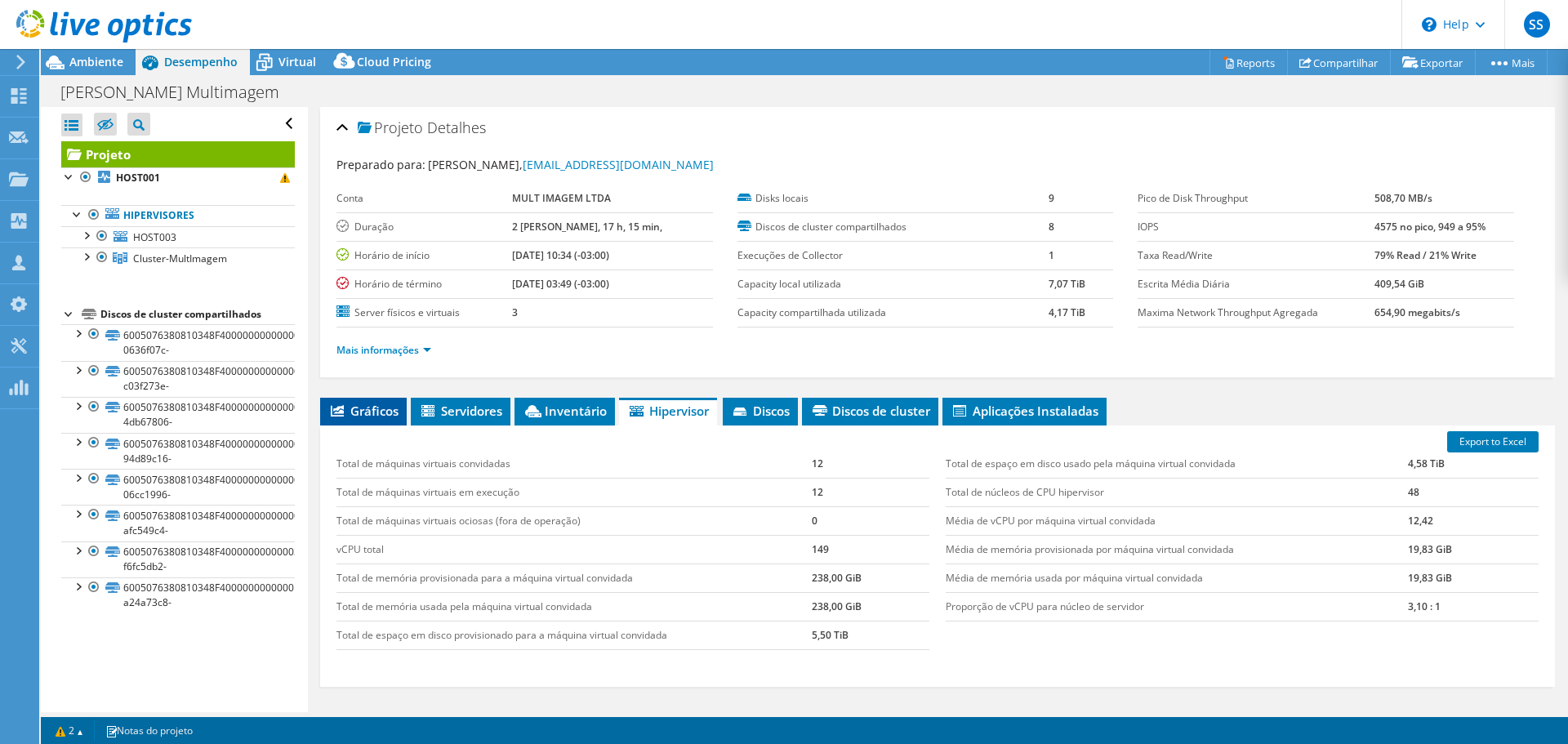
click at [392, 420] on li "Gráficos" at bounding box center [364, 412] width 87 height 28
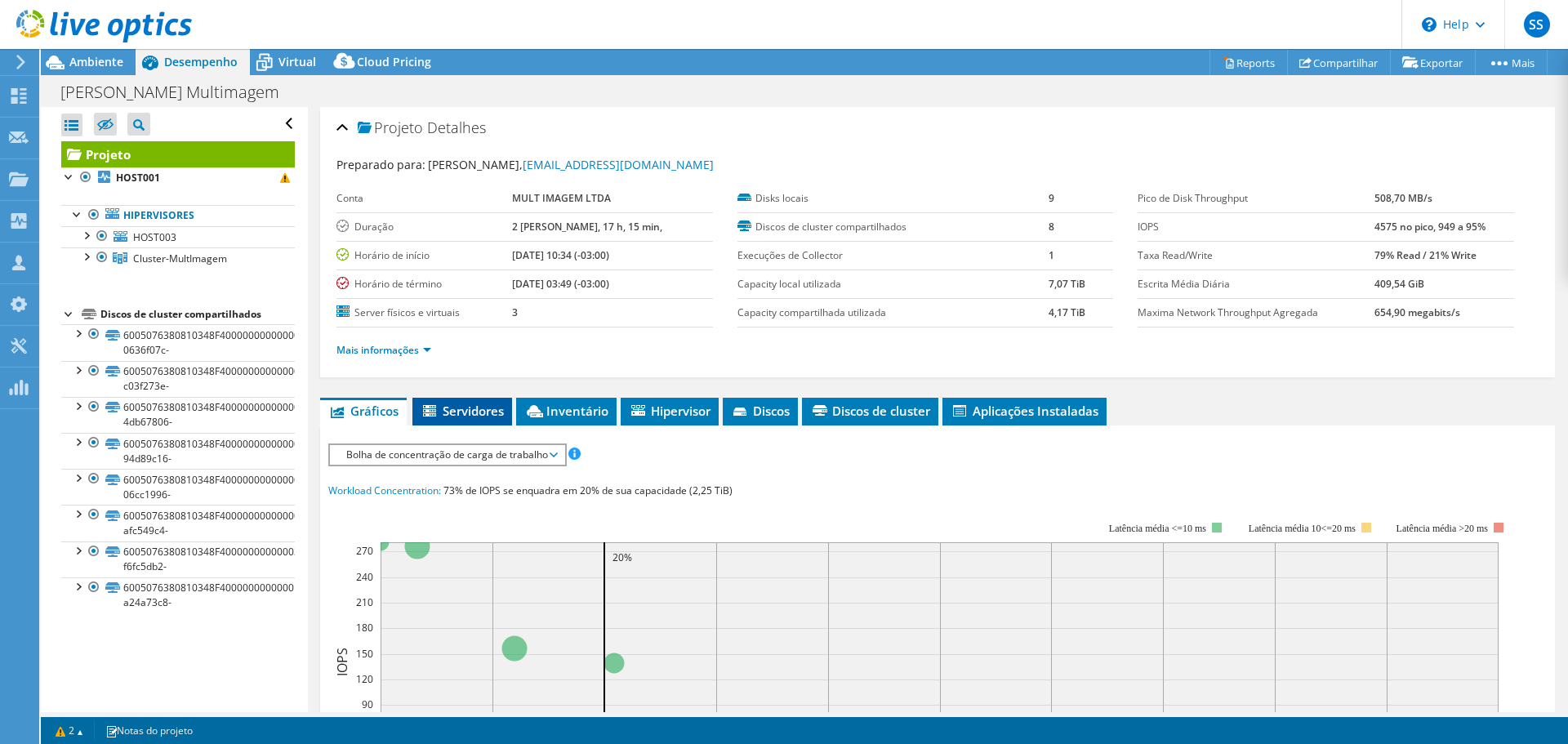
click at [446, 416] on span "Servidores" at bounding box center [462, 411] width 84 height 17
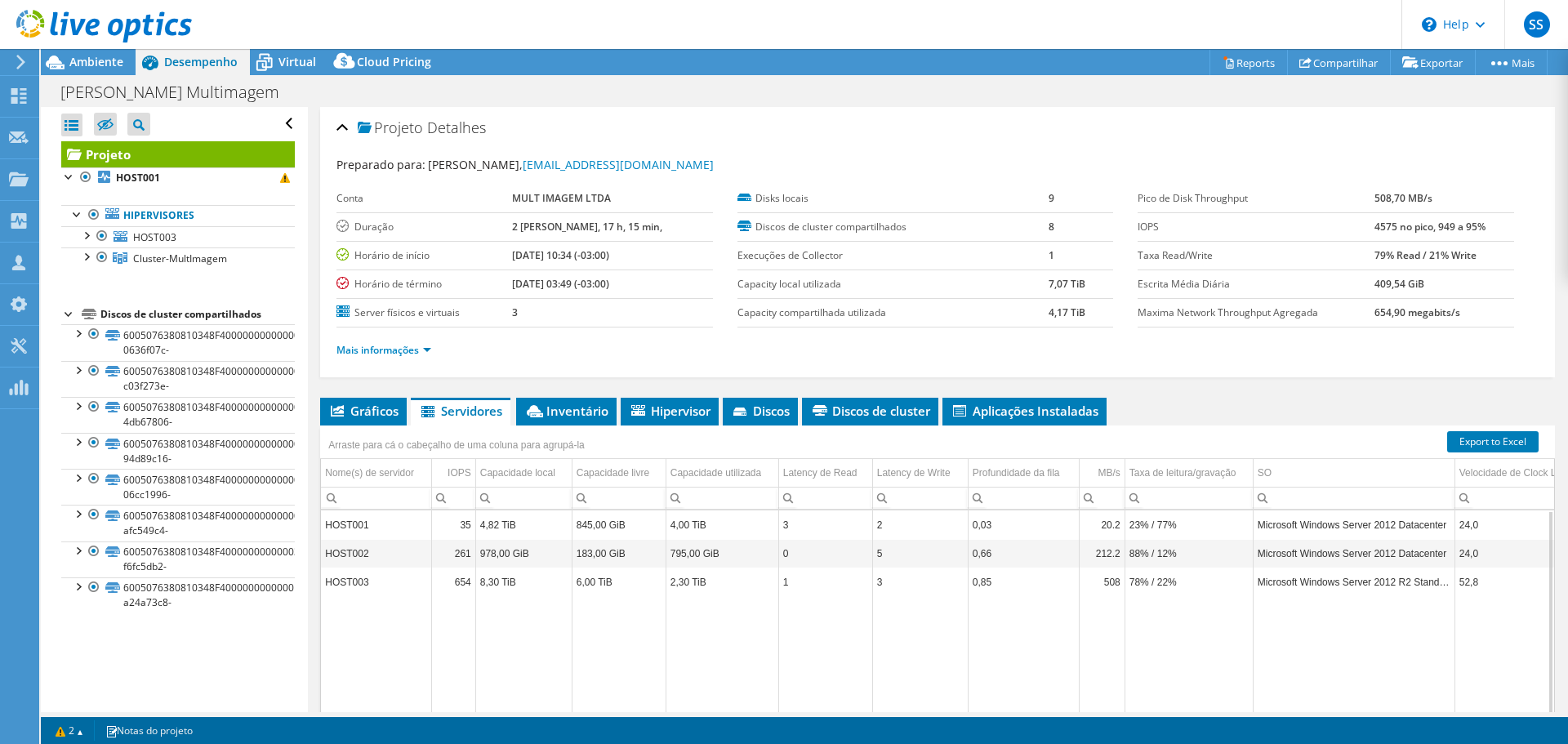
click at [384, 528] on td "HOST001" at bounding box center [376, 524] width 110 height 29
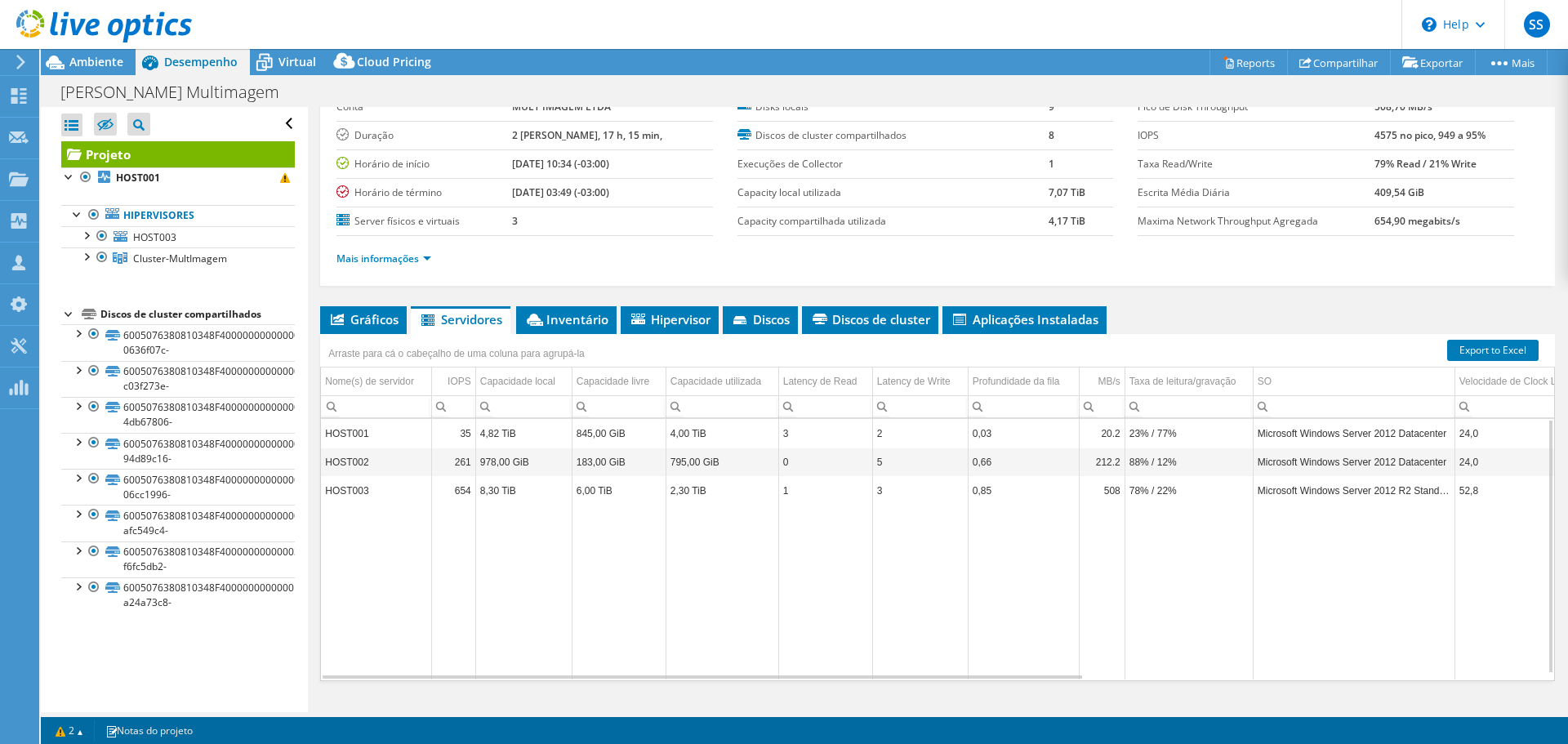
scroll to position [123, 0]
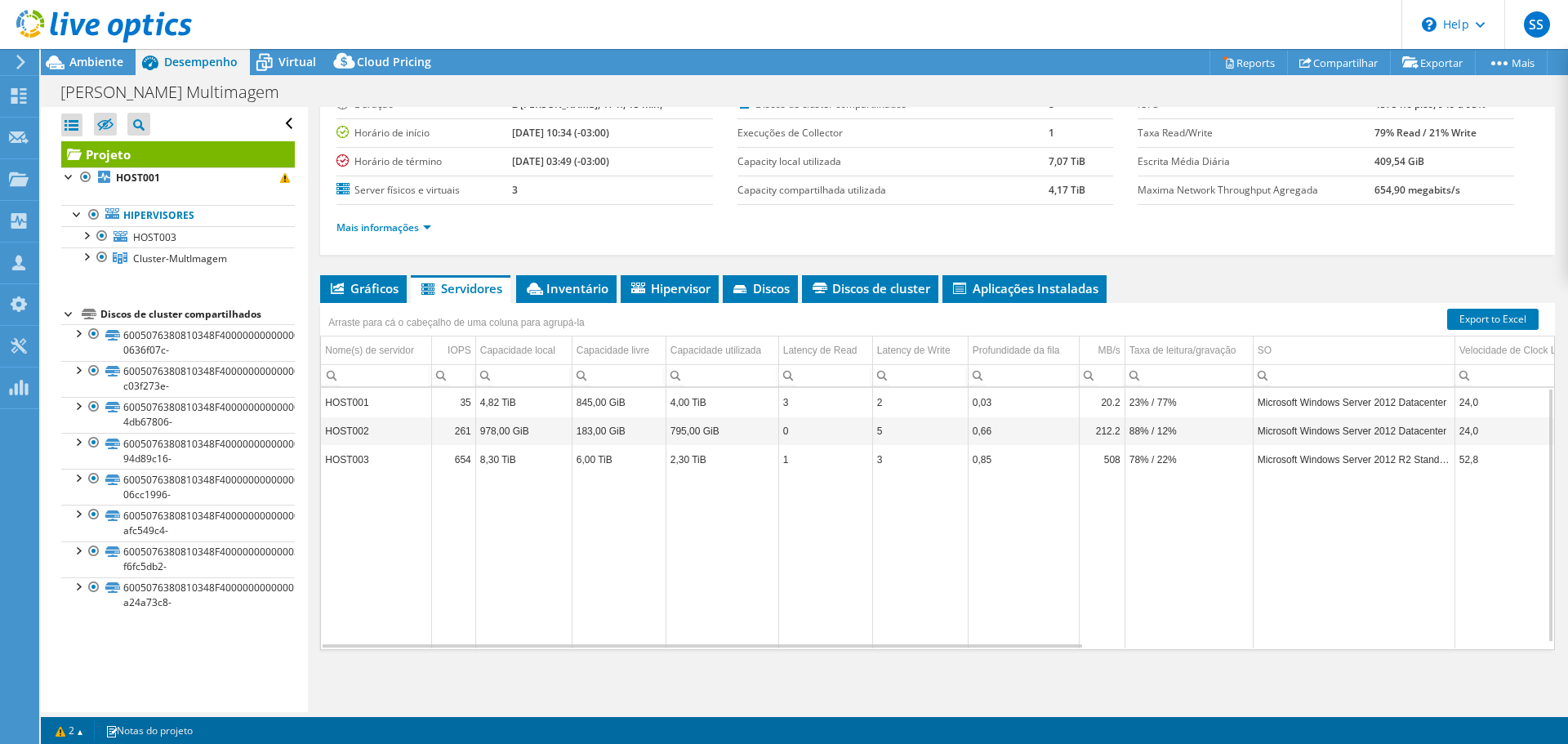
click at [592, 456] on td "6,00 TiB" at bounding box center [618, 459] width 94 height 29
click at [495, 465] on td "8,30 TiB" at bounding box center [523, 459] width 96 height 29
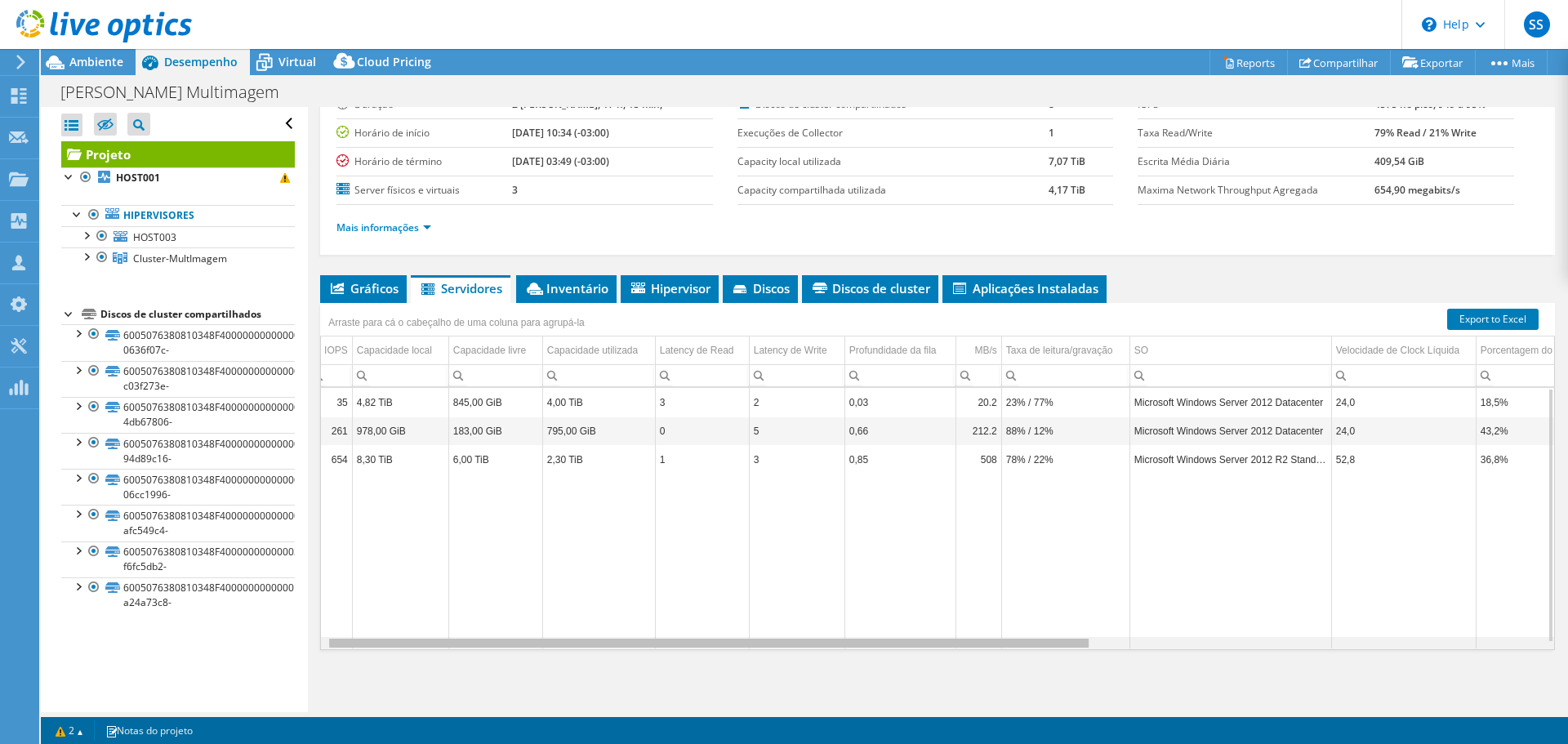
scroll to position [0, 0]
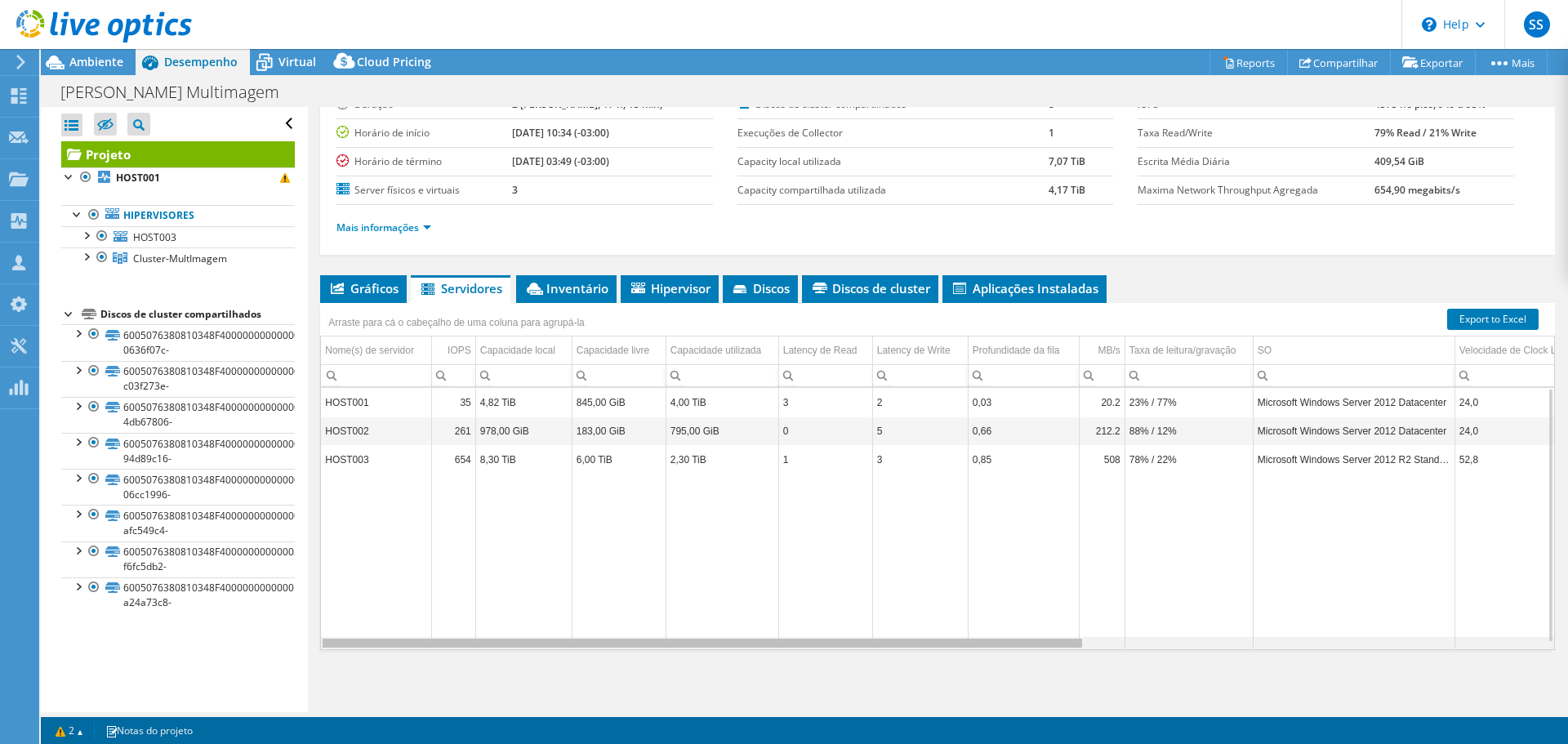
drag, startPoint x: 947, startPoint y: 642, endPoint x: 365, endPoint y: 644, distance: 582.0
click at [365, 644] on body "SS Parceiro de Canal Sullivan Sousa sullivan@ittcs.com.br BNM CONSULTORIA EM IN…" at bounding box center [784, 372] width 1568 height 744
click at [1498, 318] on link "Export to Excel" at bounding box center [1493, 320] width 91 height 22
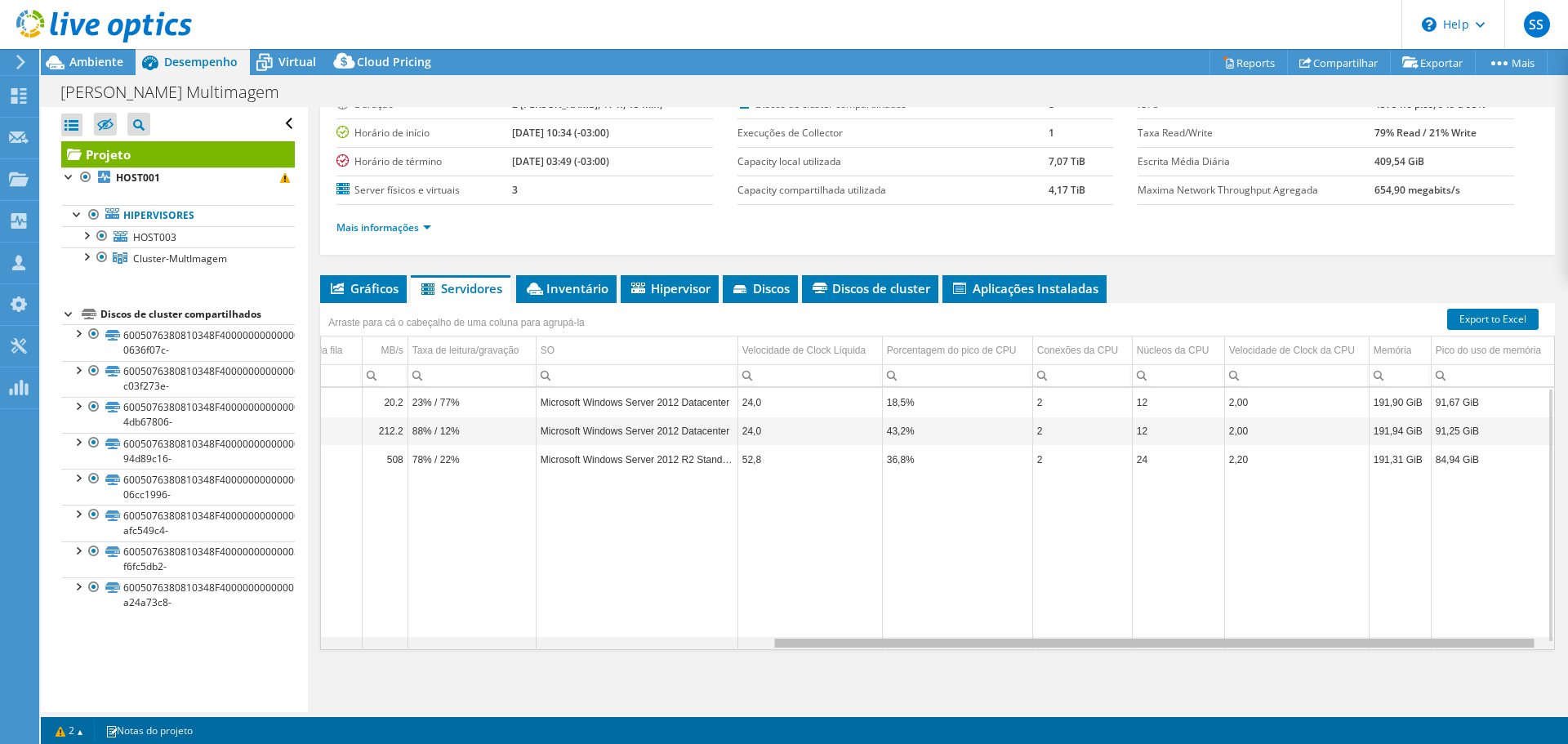
scroll to position [0, 726]
drag, startPoint x: 746, startPoint y: 641, endPoint x: 1240, endPoint y: 624, distance: 494.3
click at [1240, 624] on body "SS Parceiro de Canal Sullivan Sousa sullivan@ittcs.com.br BNM CONSULTORIA EM IN…" at bounding box center [784, 372] width 1568 height 744
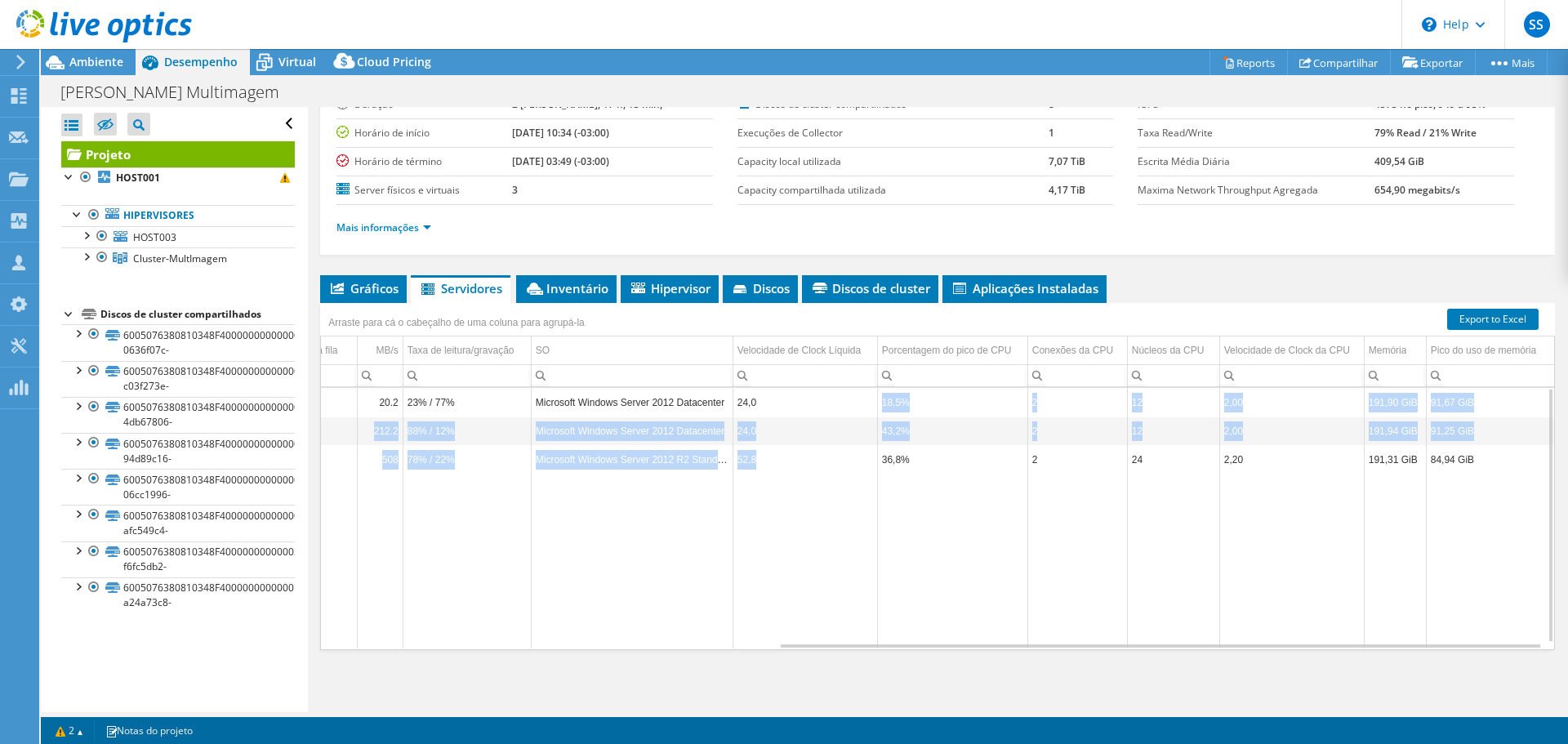
drag, startPoint x: 759, startPoint y: 395, endPoint x: 755, endPoint y: 459, distance: 64.1
click at [755, 459] on tbody "HOST001 35 4,82 TiB 845,00 GiB 4,00 TiB 3 2 0,03 20.2 23% / 77% Microsoft Windo…" at bounding box center [577, 518] width 1956 height 261
click at [790, 418] on td "24,0" at bounding box center [805, 431] width 145 height 29
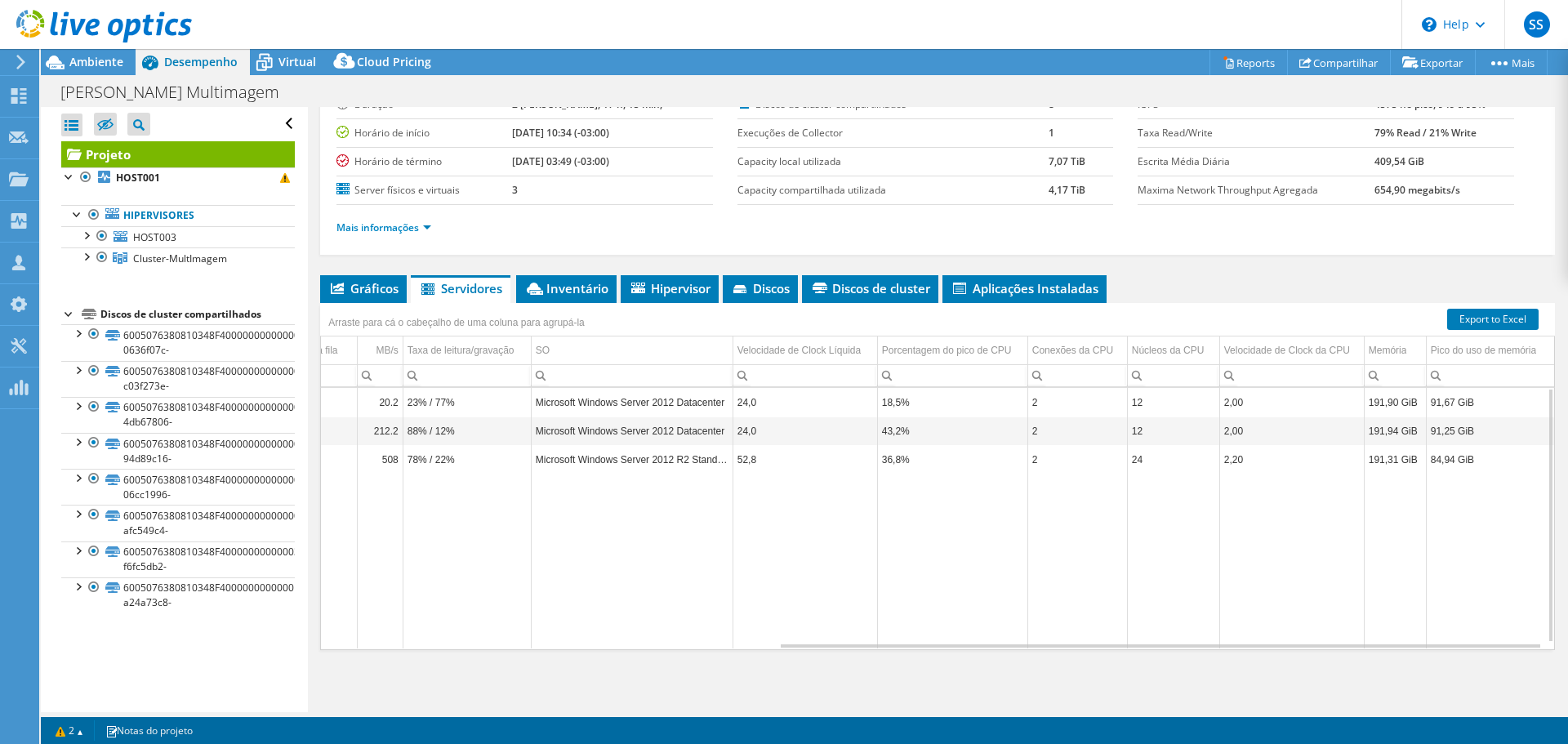
click at [90, 40] on icon at bounding box center [104, 27] width 176 height 33
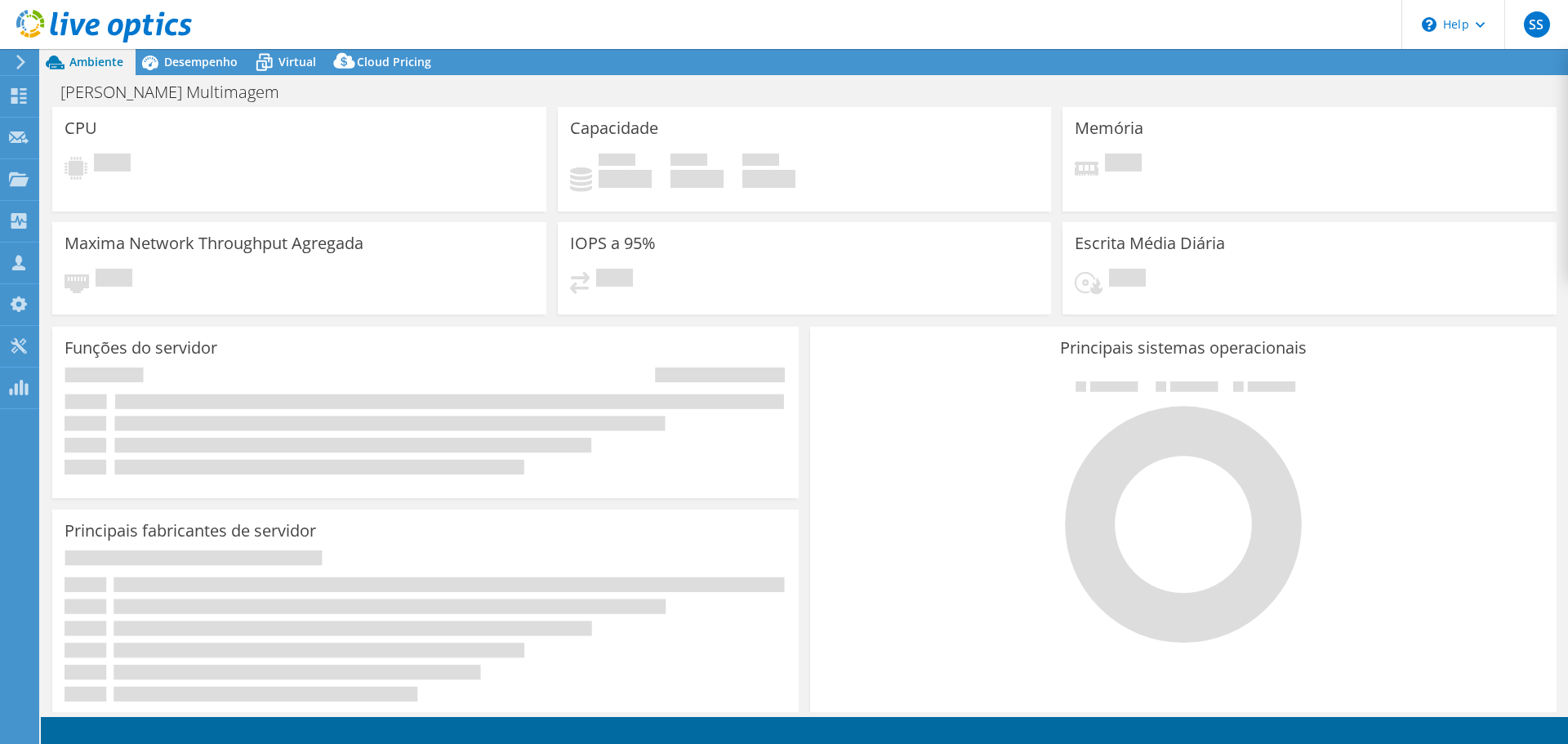
select select "SouthAmerica"
select select "USD"
select select "SouthAmerica"
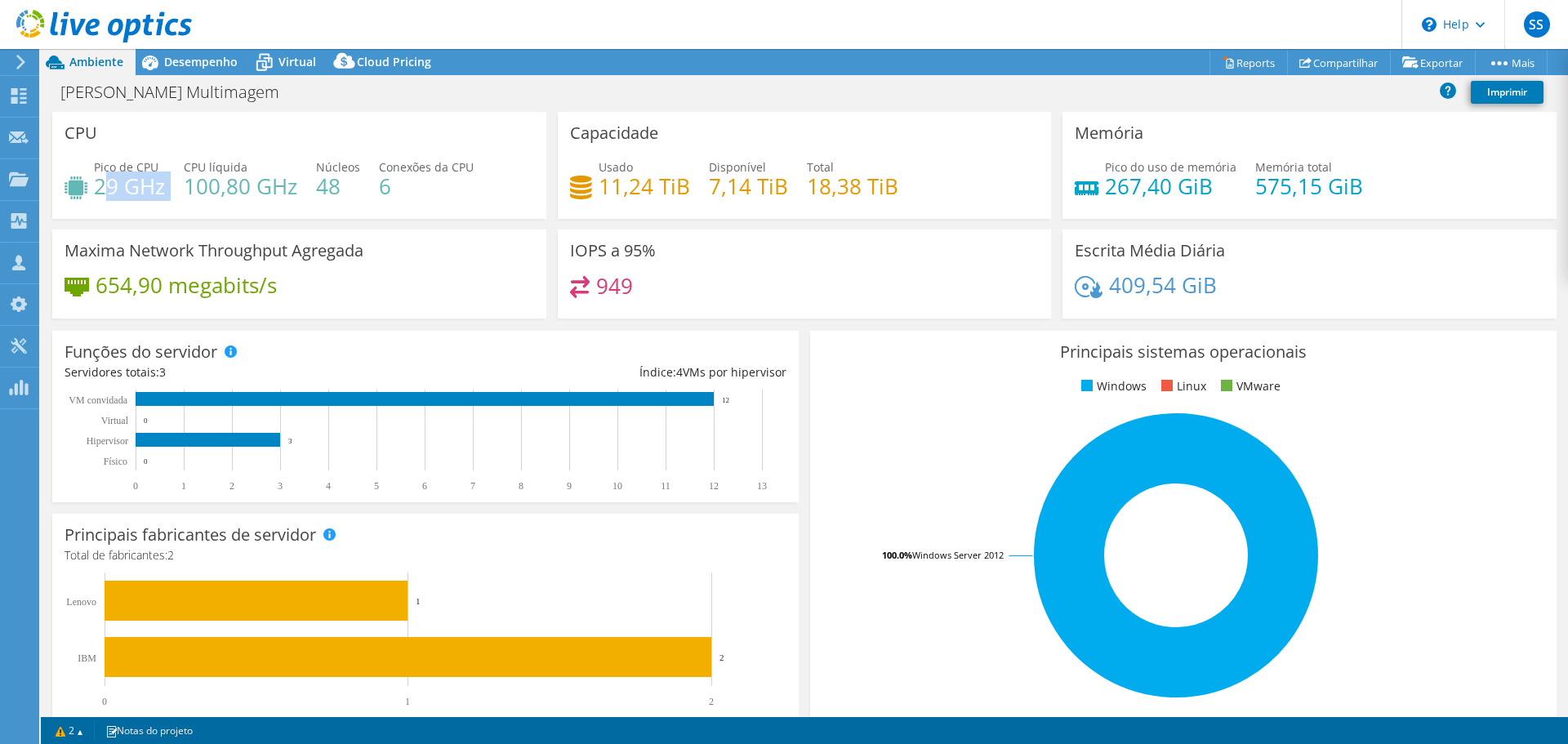
drag, startPoint x: 104, startPoint y: 191, endPoint x: 180, endPoint y: 187, distance: 76.1
click at [180, 187] on div "Pico de CPU 29 GHz CPU líquida 100,80 GHz Núcleos 48 Conexões da CPU 6" at bounding box center [299, 185] width 470 height 53
click at [257, 150] on div "CPU Pico de CPU 29 GHz CPU líquida 100,80 GHz Núcleos 48 Conexões da CPU 6" at bounding box center [299, 165] width 495 height 107
click at [191, 67] on span "Desempenho" at bounding box center [200, 61] width 74 height 16
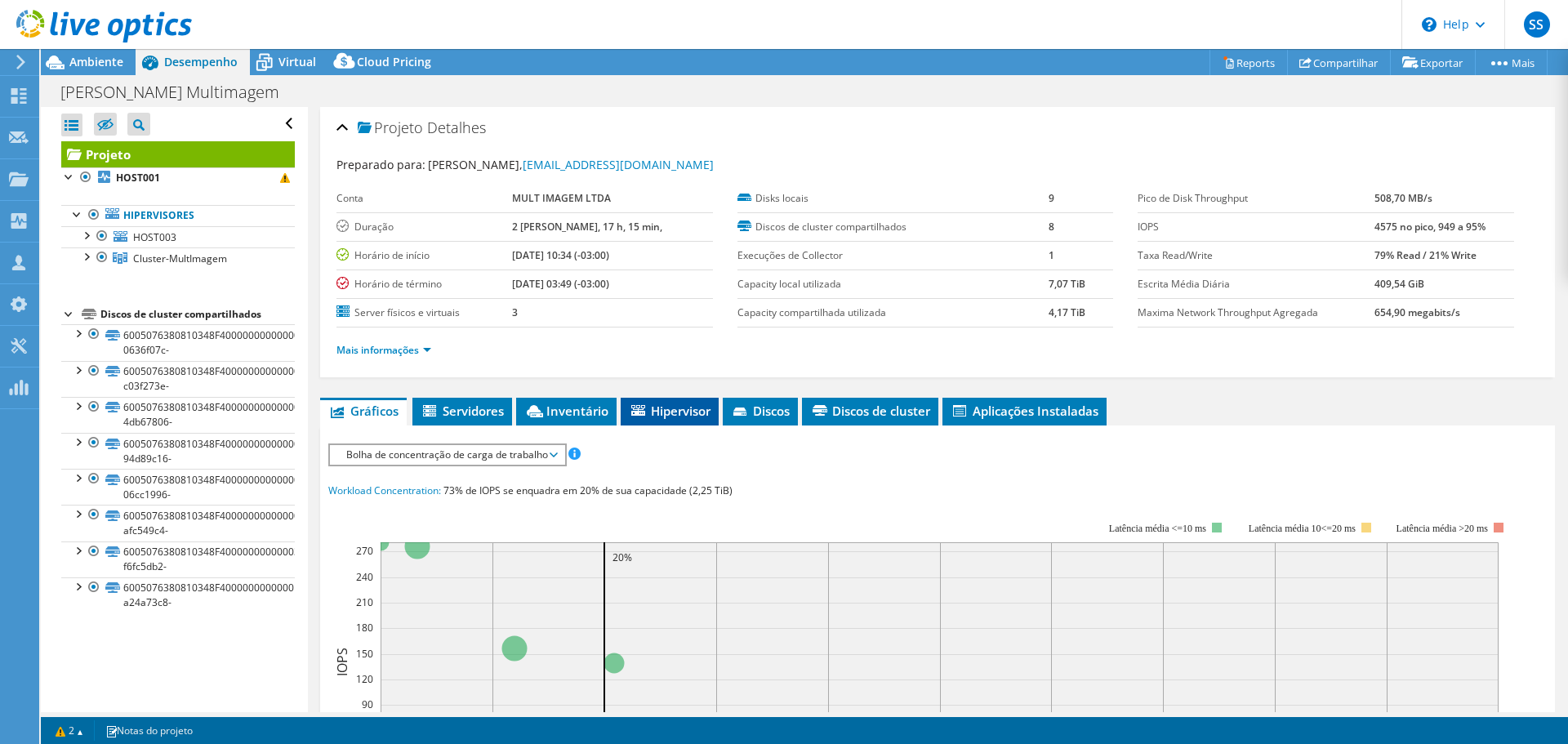
click at [673, 416] on span "Hipervisor" at bounding box center [669, 411] width 82 height 17
